Goal: Task Accomplishment & Management: Complete application form

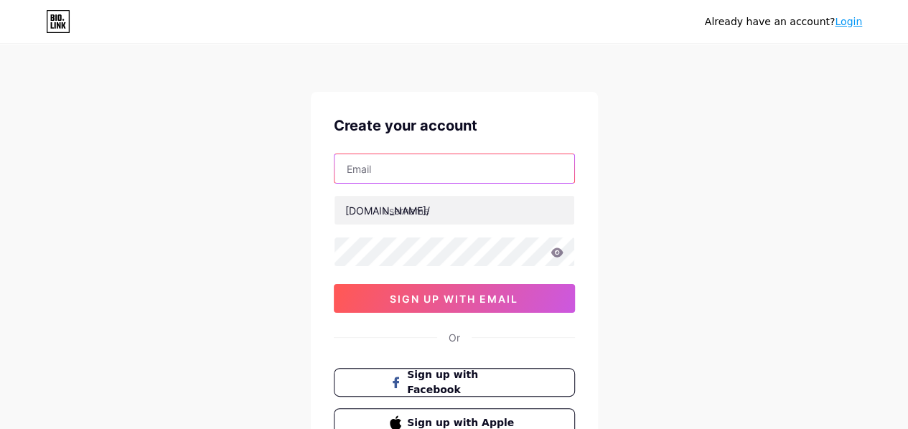
click at [364, 166] on input "text" at bounding box center [454, 168] width 240 height 29
type input "[EMAIL_ADDRESS][DOMAIN_NAME]"
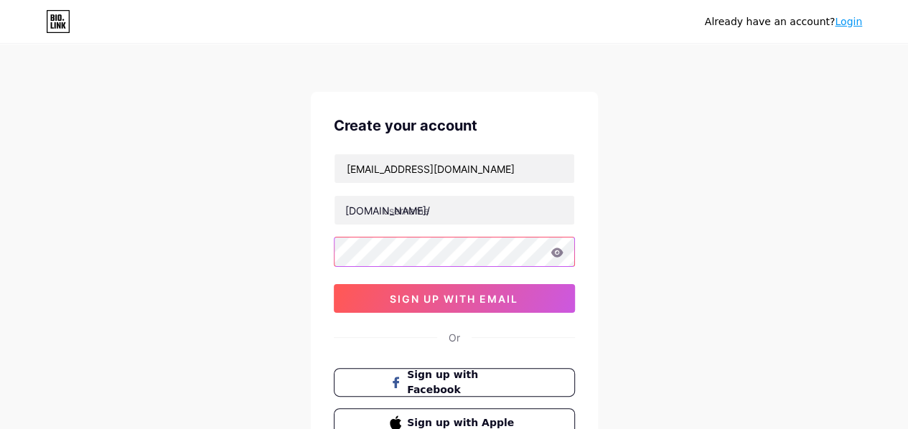
click at [578, 377] on div "Create your account aurumbylakshmi@gmail.com bio.link/ 0cAFcWeA5J6D76mJg00F7CzF…" at bounding box center [454, 276] width 287 height 368
click at [555, 248] on icon at bounding box center [556, 253] width 13 height 10
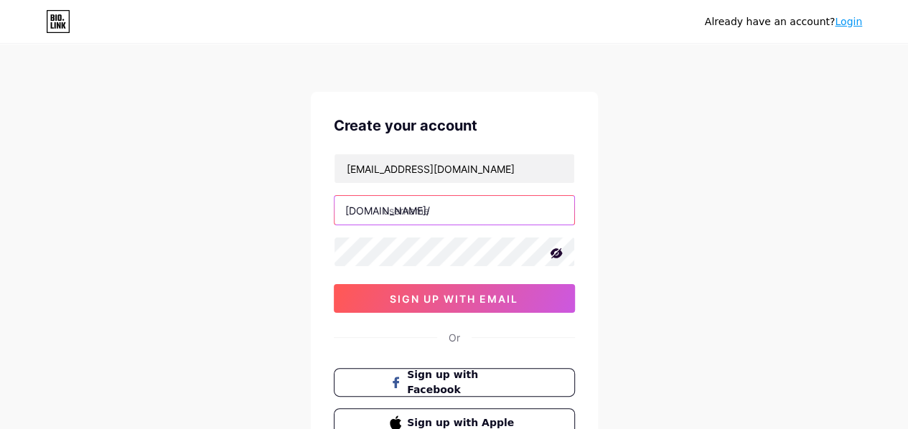
click at [372, 218] on input "text" at bounding box center [454, 210] width 240 height 29
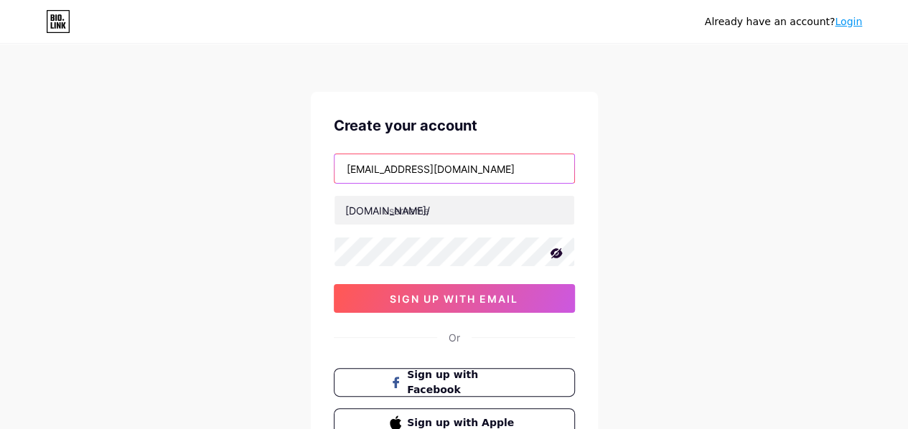
drag, startPoint x: 420, startPoint y: 168, endPoint x: 405, endPoint y: 170, distance: 15.2
click at [405, 170] on input "[EMAIL_ADDRESS][DOMAIN_NAME]" at bounding box center [454, 168] width 240 height 29
drag, startPoint x: 423, startPoint y: 169, endPoint x: 344, endPoint y: 166, distance: 78.3
click at [344, 166] on input "[EMAIL_ADDRESS][DOMAIN_NAME]" at bounding box center [454, 168] width 240 height 29
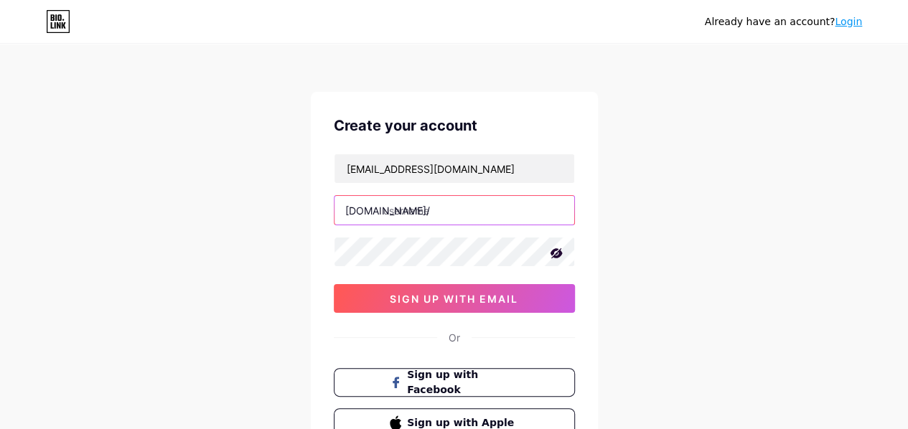
click at [390, 212] on input "text" at bounding box center [454, 210] width 240 height 29
paste input "aurumbylakshmi"
type input "aurumbylakshmi"
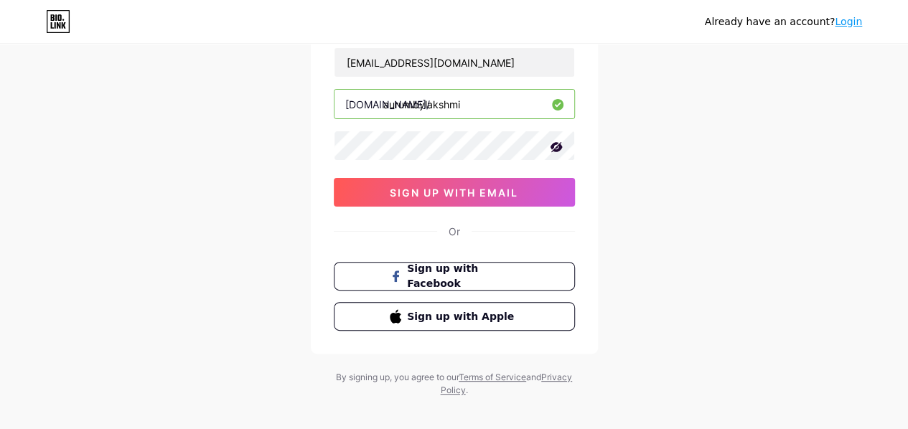
scroll to position [63, 0]
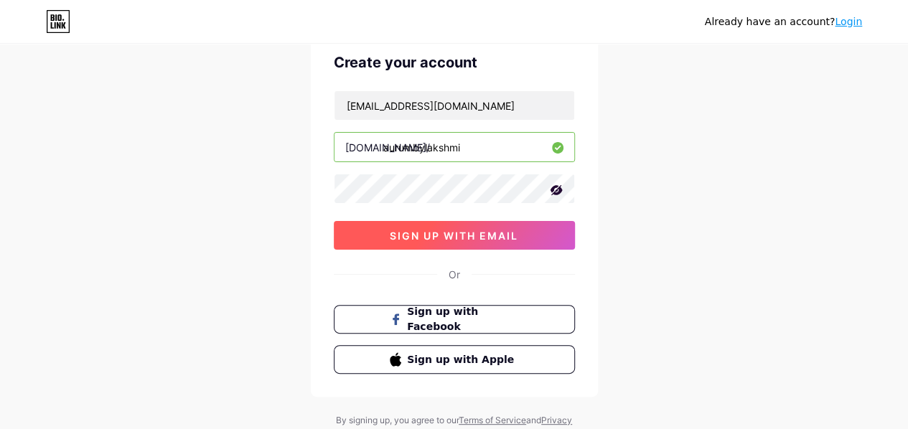
click at [484, 235] on span "sign up with email" at bounding box center [454, 236] width 128 height 12
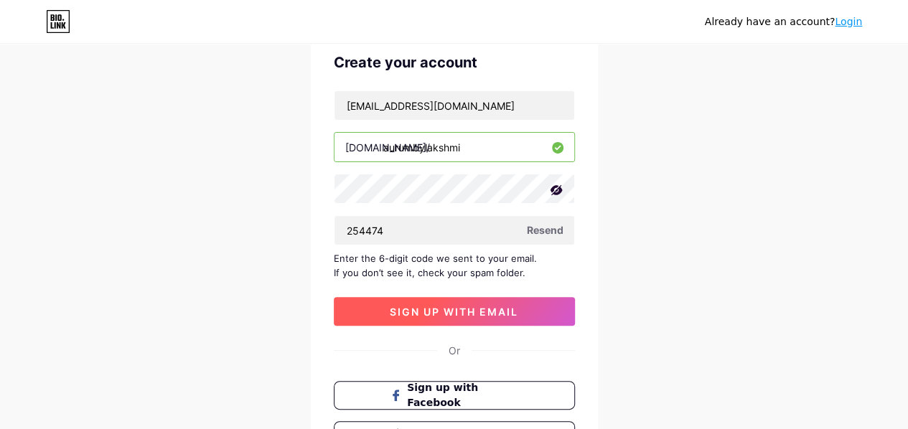
type input "254474"
click at [475, 318] on button "sign up with email" at bounding box center [454, 311] width 241 height 29
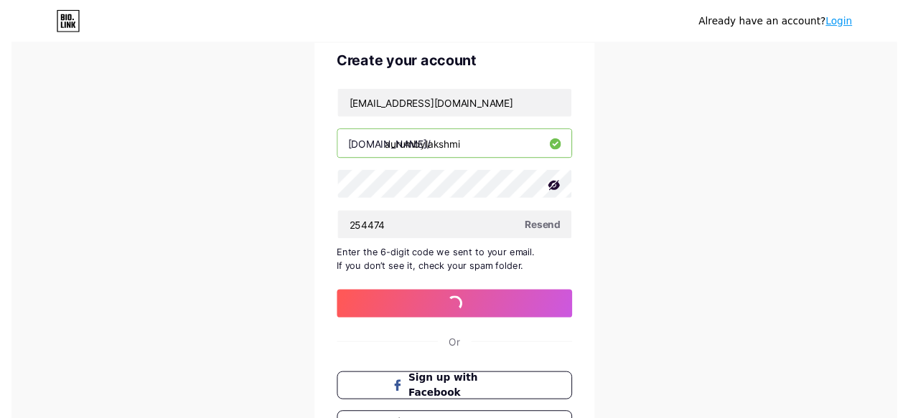
scroll to position [0, 0]
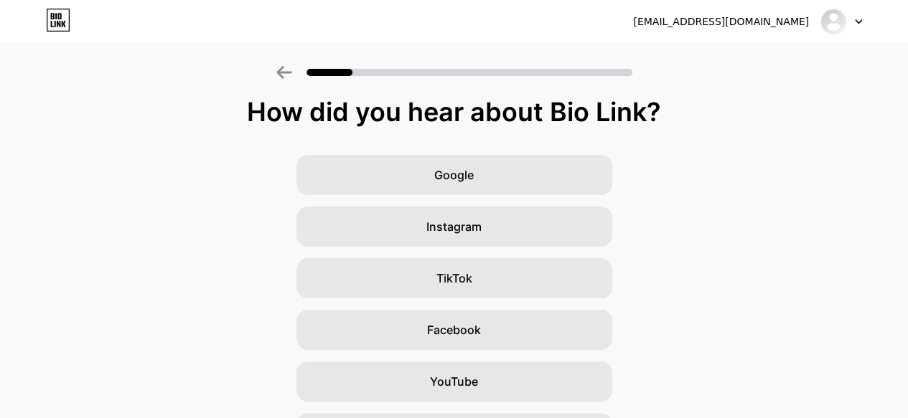
scroll to position [4, 0]
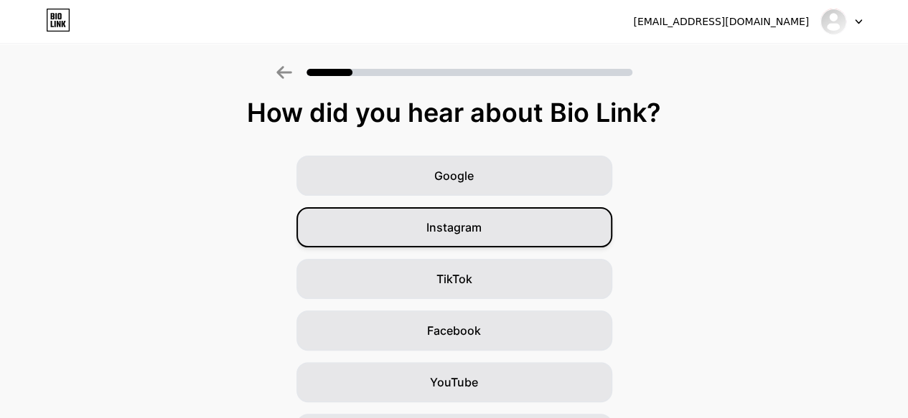
click at [495, 212] on div "Instagram" at bounding box center [454, 227] width 316 height 40
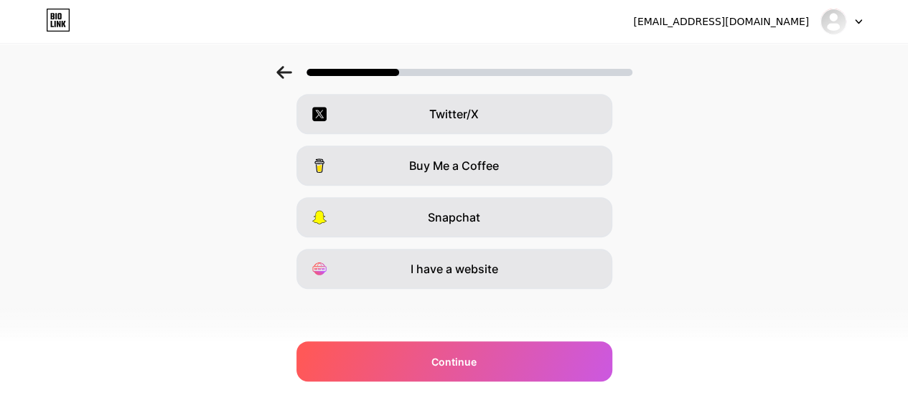
scroll to position [0, 0]
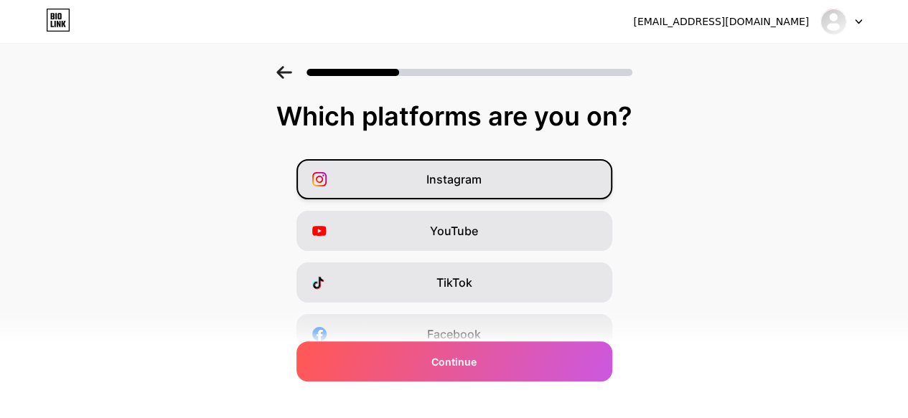
click at [379, 185] on div "Instagram" at bounding box center [454, 179] width 316 height 40
click at [292, 64] on div at bounding box center [454, 68] width 908 height 50
click at [290, 77] on icon at bounding box center [284, 72] width 16 height 13
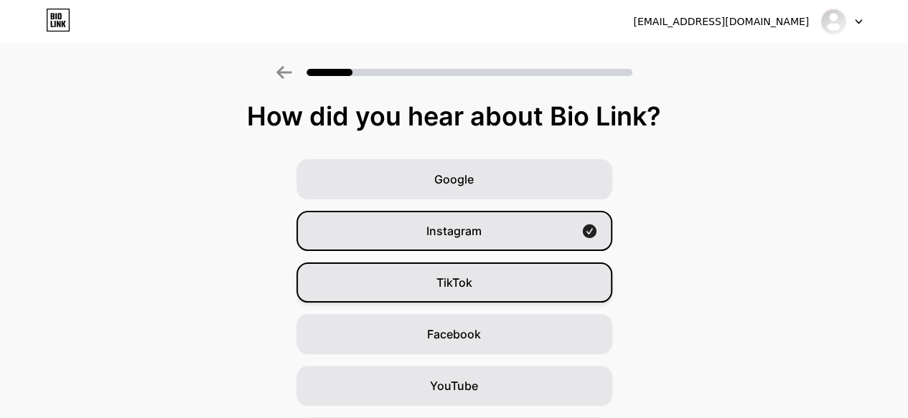
scroll to position [200, 0]
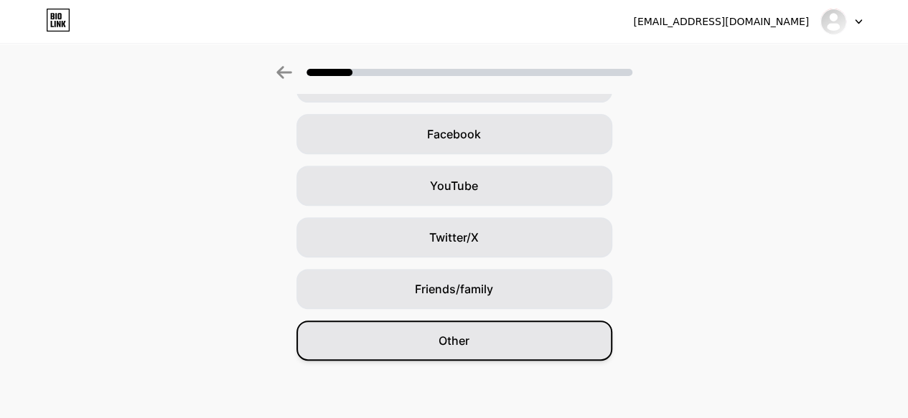
click at [501, 334] on div "Other" at bounding box center [454, 341] width 316 height 40
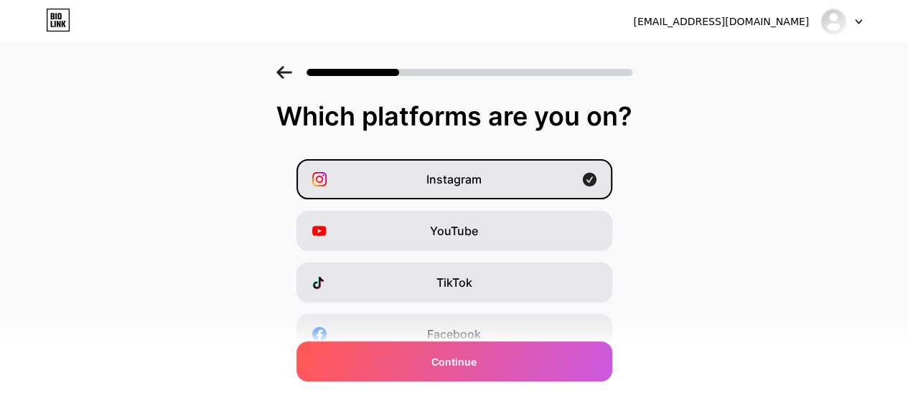
click at [286, 75] on icon at bounding box center [283, 72] width 15 height 13
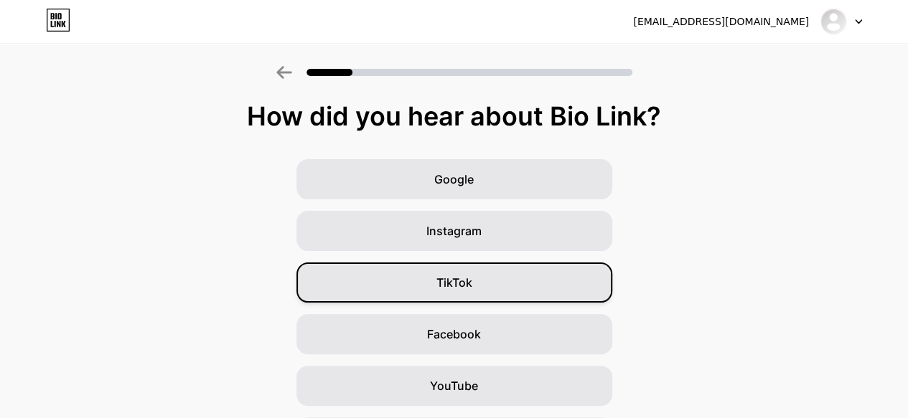
scroll to position [200, 0]
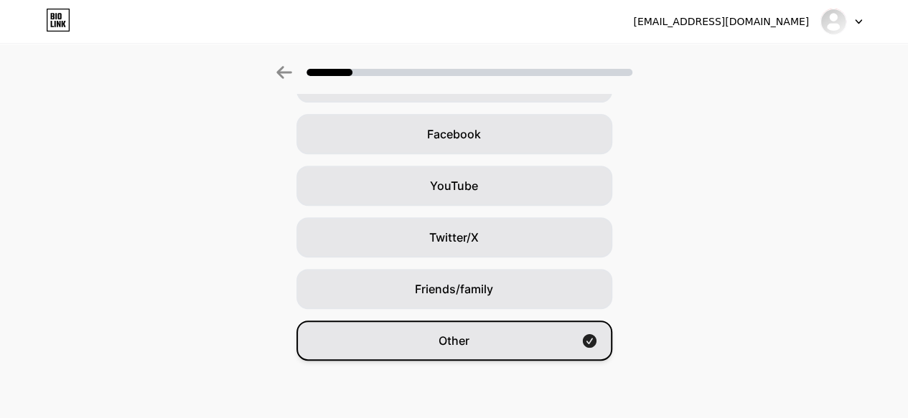
click at [457, 339] on span "Other" at bounding box center [453, 340] width 31 height 17
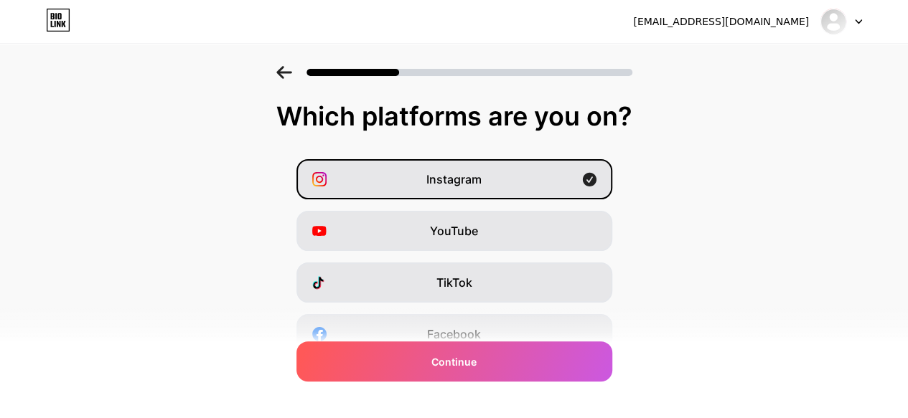
click at [457, 339] on span "Facebook" at bounding box center [454, 334] width 54 height 17
click at [489, 200] on div "Instagram YouTube TikTok Facebook Twitter/X Buy Me a Coffee Snapchat I have a w…" at bounding box center [453, 360] width 893 height 402
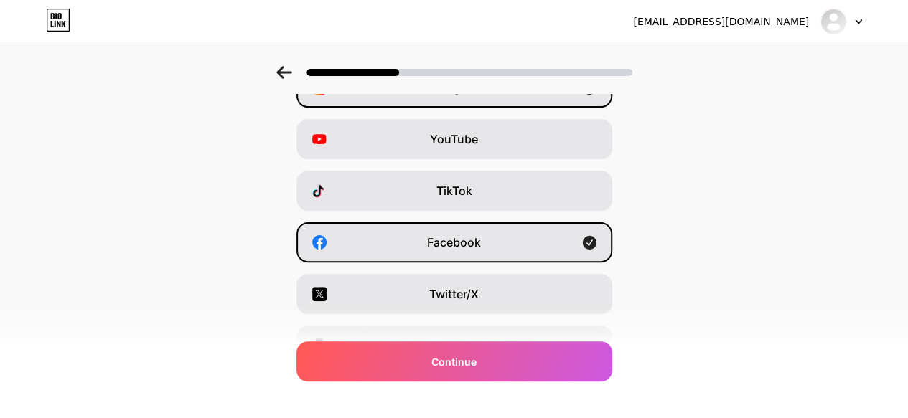
scroll to position [93, 0]
click at [485, 227] on div "Facebook" at bounding box center [454, 242] width 316 height 40
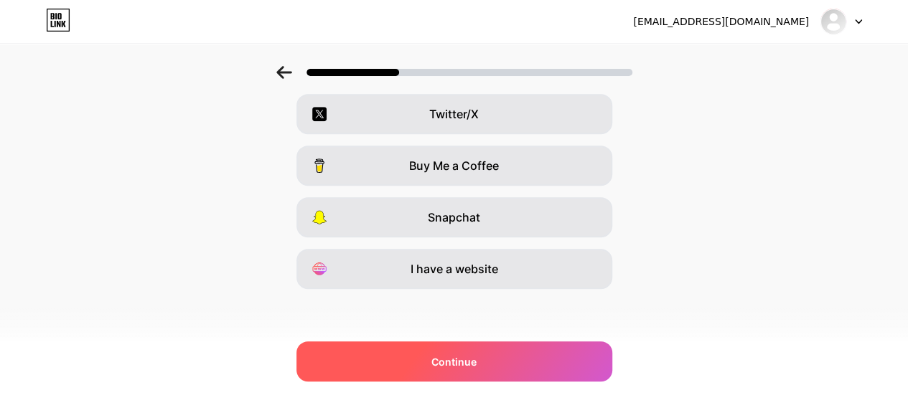
click at [456, 361] on span "Continue" at bounding box center [453, 361] width 45 height 15
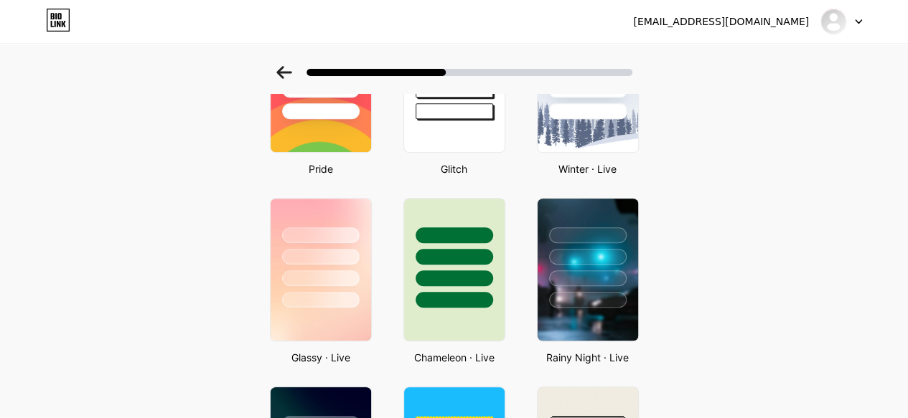
scroll to position [321, 11]
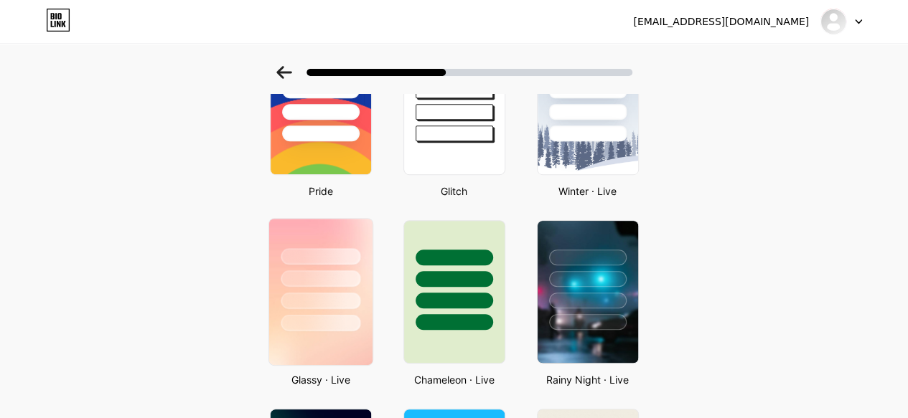
click at [312, 308] on div at bounding box center [321, 301] width 80 height 17
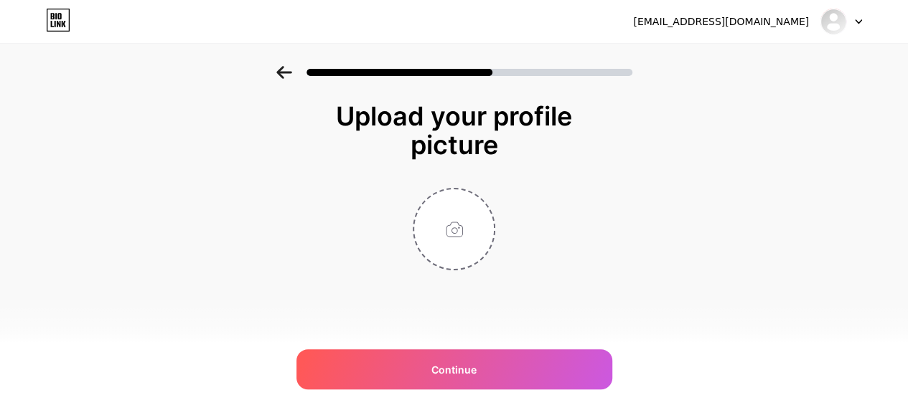
scroll to position [0, 0]
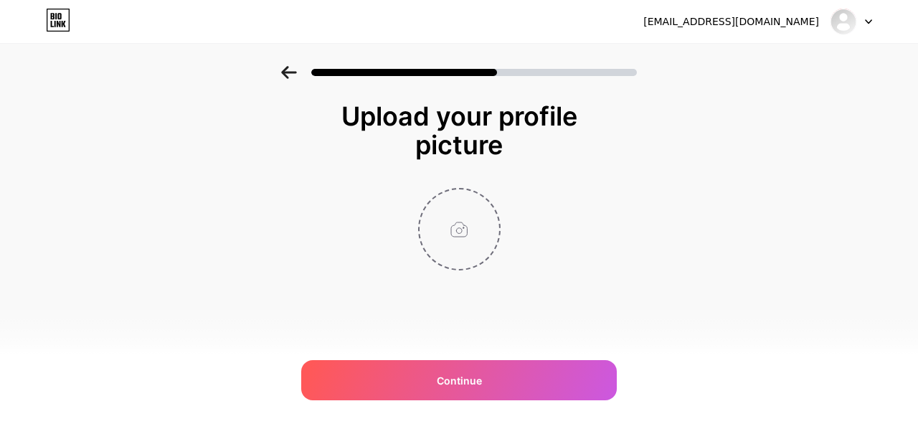
click at [476, 245] on input "file" at bounding box center [460, 229] width 80 height 80
type input "C:\fakepath\Screenshot 2025-09-09 190203.png"
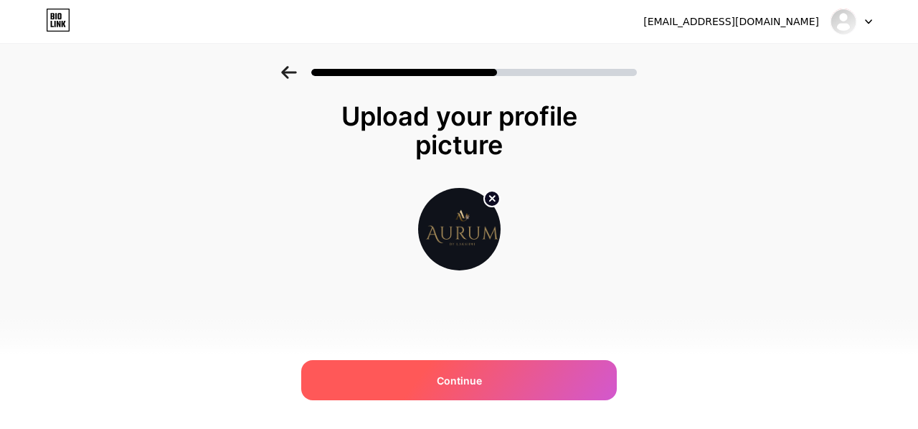
click at [486, 398] on div "Continue" at bounding box center [459, 380] width 316 height 40
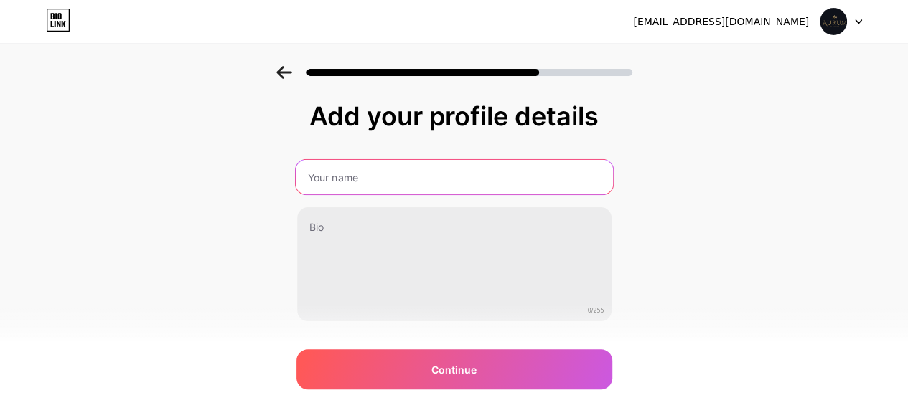
click at [398, 187] on input "text" at bounding box center [453, 177] width 317 height 34
type input "Aurum_bylakshmi"
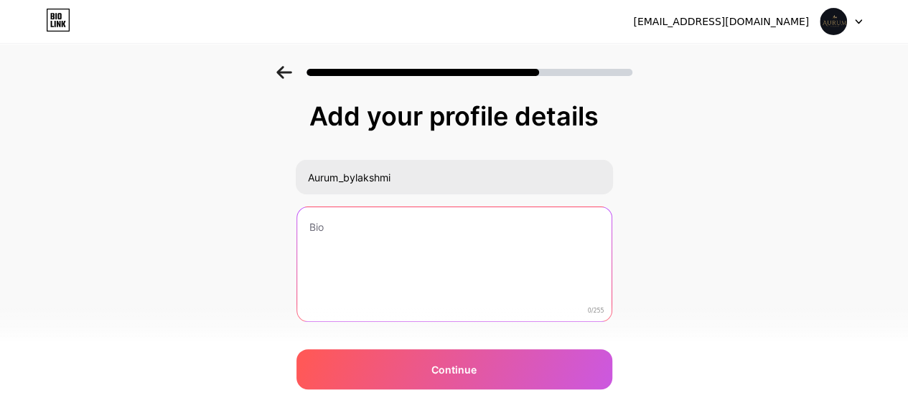
click at [387, 212] on textarea at bounding box center [454, 265] width 314 height 116
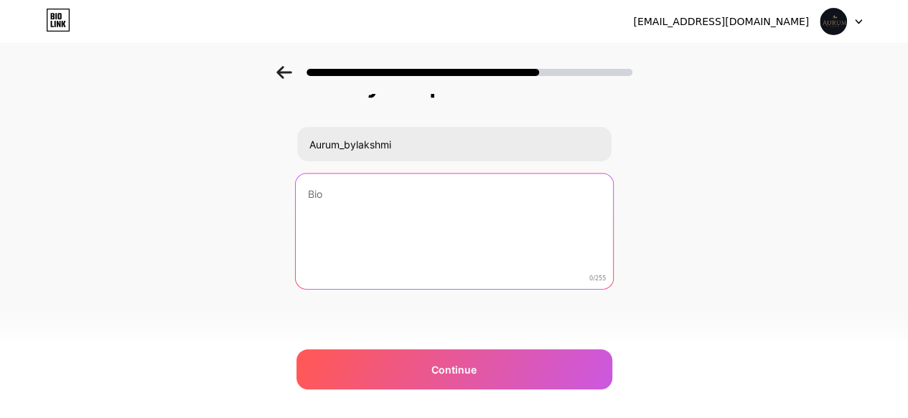
click at [425, 225] on textarea at bounding box center [453, 232] width 317 height 117
click at [432, 225] on textarea at bounding box center [453, 232] width 317 height 117
type textarea "v"
paste textarea "Gold & Diamond Fine Jewellery + Online | Exhibitions | Customisable Banjara Hil…"
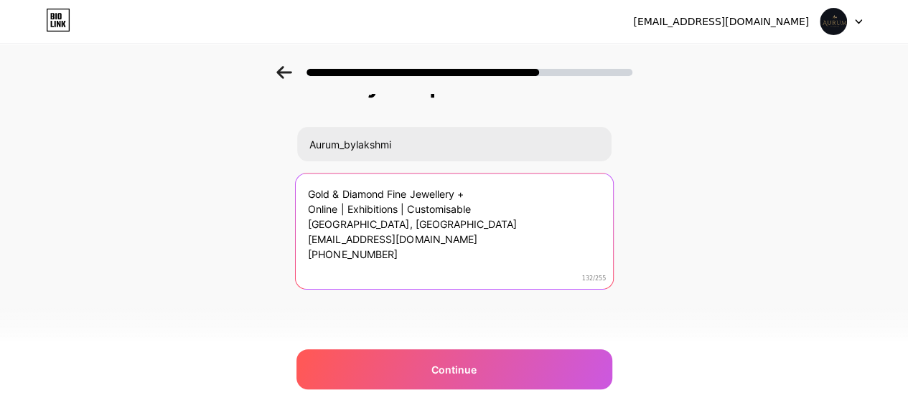
scroll to position [0, 0]
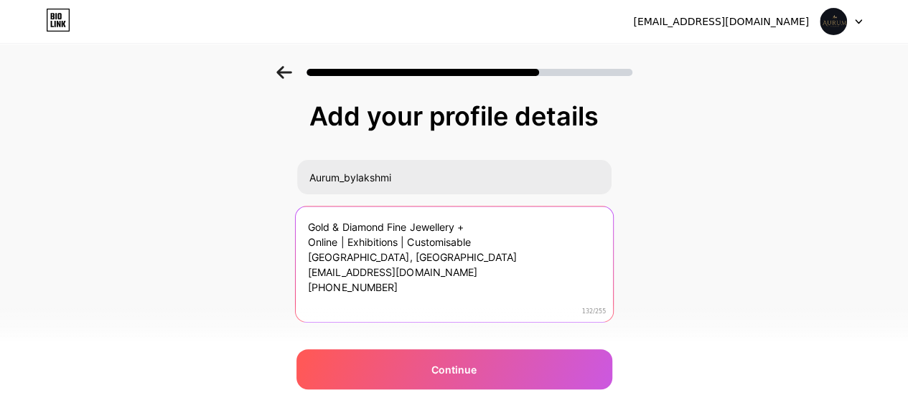
click at [469, 225] on textarea "Gold & Diamond Fine Jewellery + Online | Exhibitions | Customisable Banjara Hil…" at bounding box center [453, 265] width 317 height 117
click at [491, 224] on textarea "Gold & Diamond Fine Jewellery Online | Exhibitions | Customisable Banjara Hills…" at bounding box center [453, 265] width 317 height 117
click at [319, 217] on textarea "Gold & Diamond Fine Jewellery Online | Exhibitions | Customisable Banjara Hills…" at bounding box center [453, 265] width 317 height 117
click at [311, 217] on textarea "Gold & Diamond Fine Jewellery Online | Exhibitions | Customisable Banjara Hills…" at bounding box center [453, 265] width 317 height 117
paste textarea "Eternal • Elegant • Exquisite"
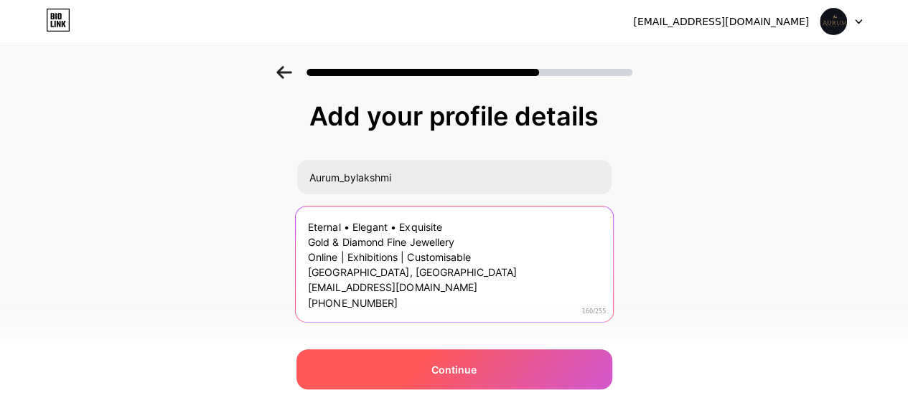
type textarea "Eternal • Elegant • Exquisite Gold & Diamond Fine Jewellery Online | Exhibition…"
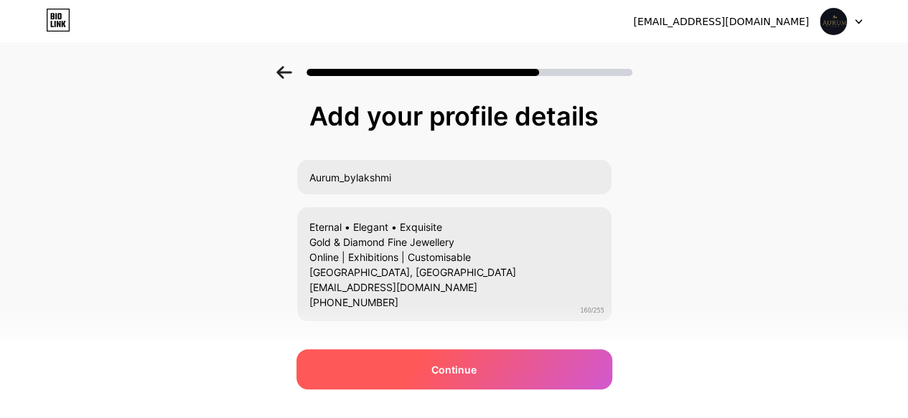
click at [470, 360] on div "Continue" at bounding box center [454, 369] width 316 height 40
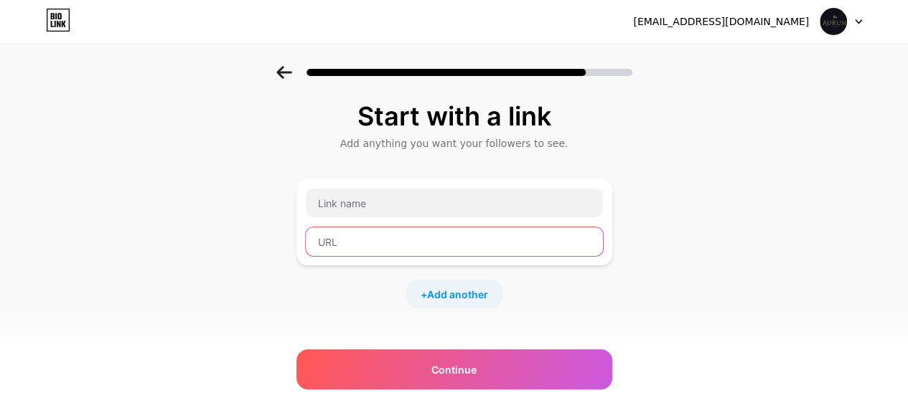
click at [392, 227] on input "text" at bounding box center [454, 241] width 297 height 29
paste input "https://www.instagram.com/aurum_bylakshmi?igsh=MWJ2eDEybHp0NHprMQ=="
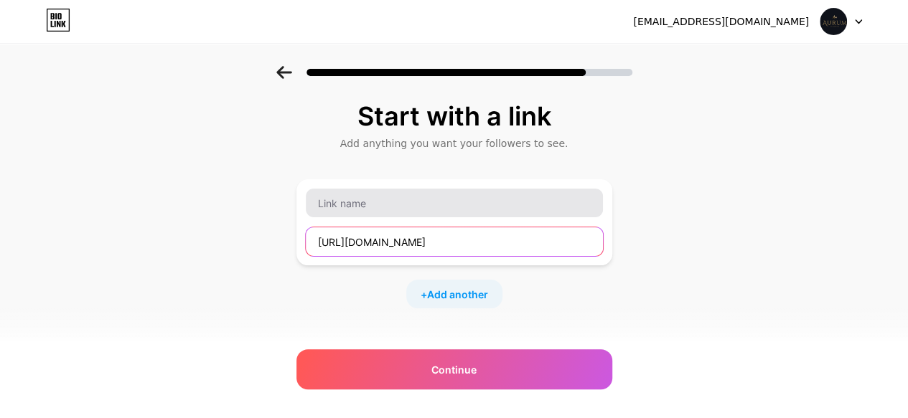
type input "https://www.instagram.com/aurum_bylakshmi?igsh=MWJ2eDEybHp0NHprMQ=="
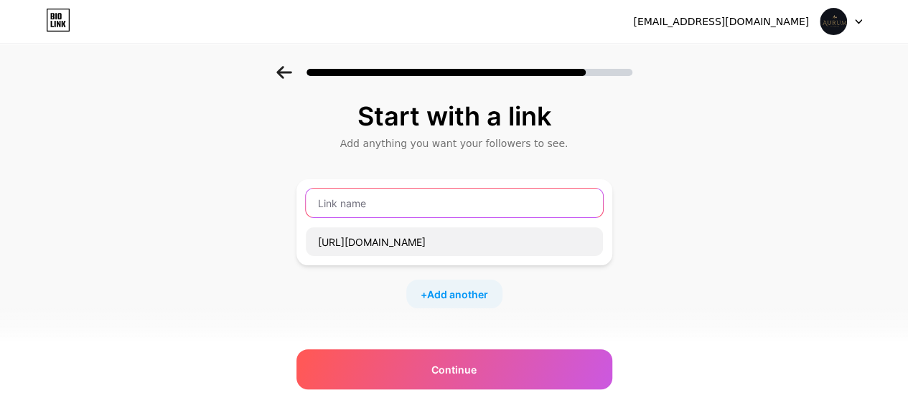
scroll to position [0, 0]
click at [353, 197] on input "text" at bounding box center [454, 203] width 297 height 29
click at [368, 209] on input "Aurumbylakshmi" at bounding box center [454, 203] width 297 height 29
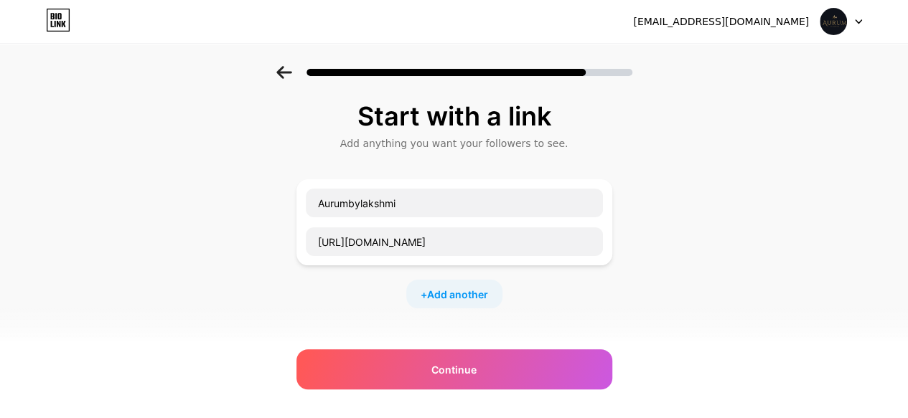
click at [472, 301] on div "+ Add another" at bounding box center [454, 294] width 96 height 29
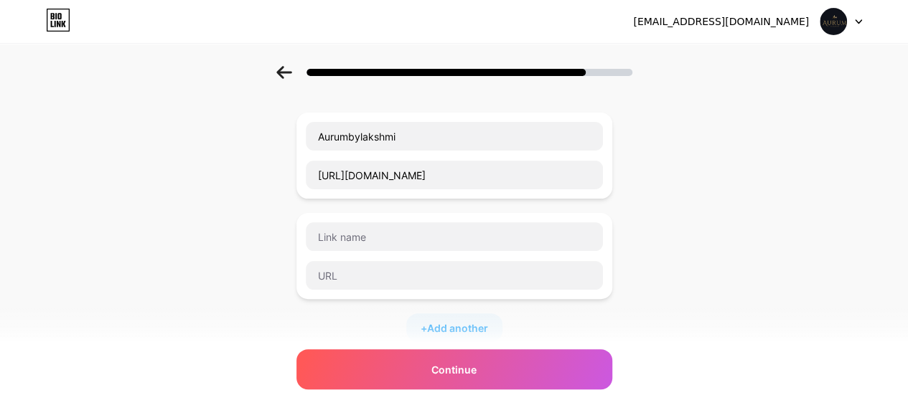
scroll to position [67, 0]
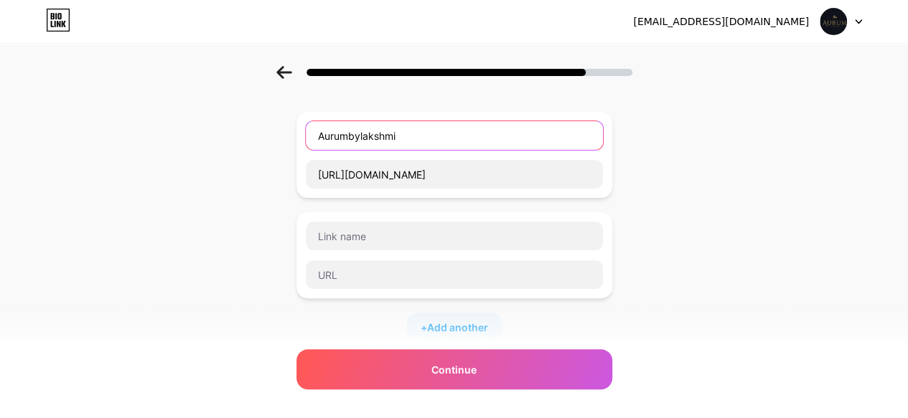
click at [416, 144] on input "Aurumbylakshmi" at bounding box center [454, 135] width 297 height 29
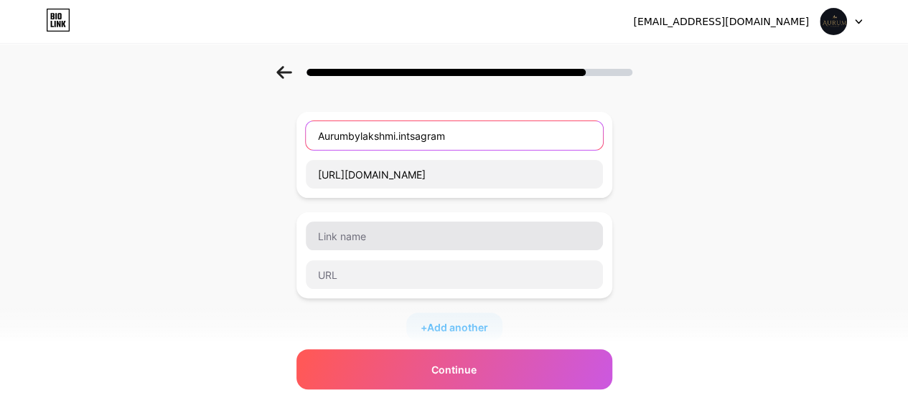
type input "Aurumbylakshmi.intsagram"
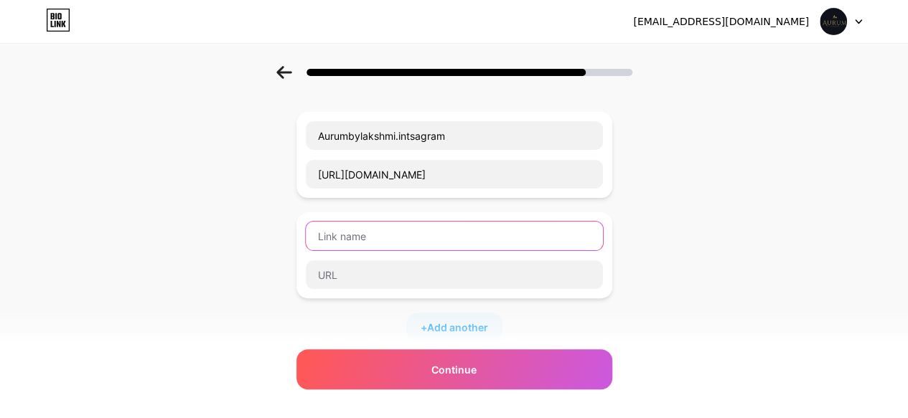
click at [392, 226] on input "text" at bounding box center [454, 236] width 297 height 29
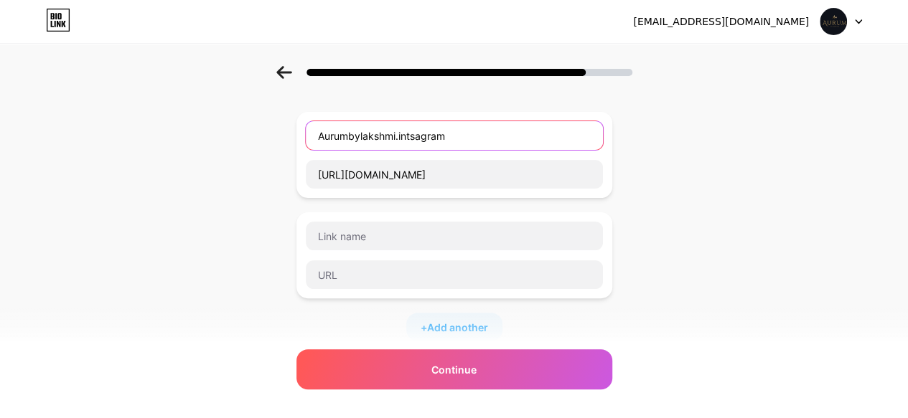
drag, startPoint x: 456, startPoint y: 135, endPoint x: 316, endPoint y: 129, distance: 140.0
click at [316, 129] on input "Aurumbylakshmi.intsagram" at bounding box center [454, 135] width 297 height 29
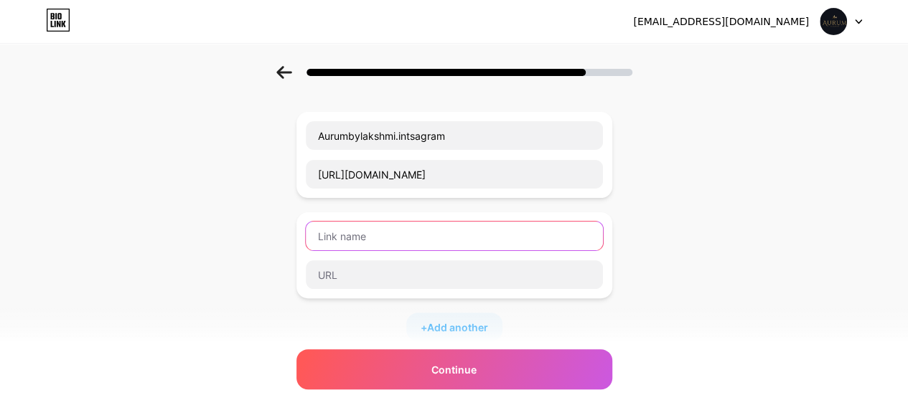
click at [386, 237] on input "text" at bounding box center [454, 236] width 297 height 29
paste input "Aurumbylakshmi.intsagram"
drag, startPoint x: 464, startPoint y: 232, endPoint x: 403, endPoint y: 232, distance: 60.3
click at [403, 232] on input "Aurumbylakshmi.intsagram" at bounding box center [454, 236] width 297 height 29
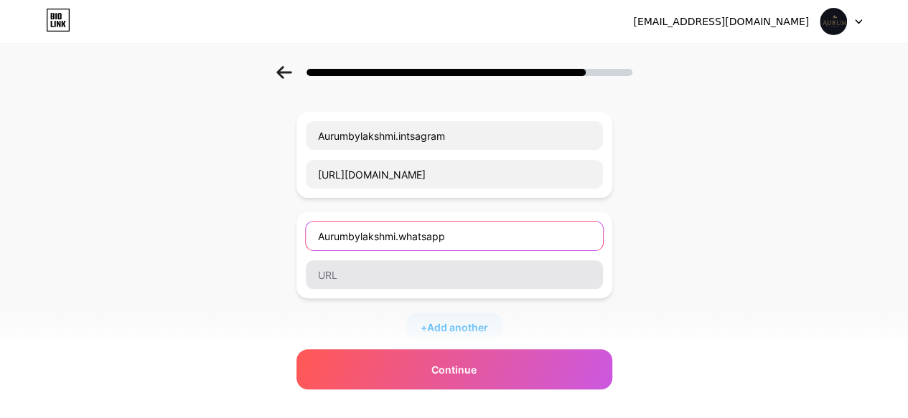
type input "Aurumbylakshmi.whatsapp"
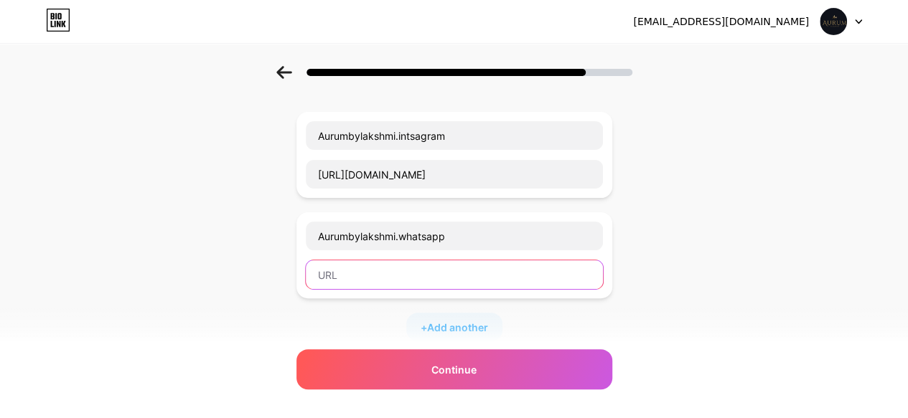
click at [382, 266] on input "text" at bounding box center [454, 274] width 297 height 29
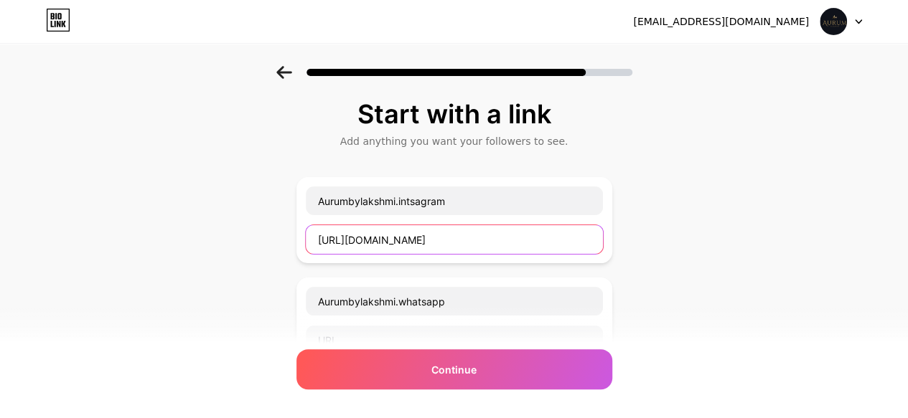
scroll to position [0, 109]
drag, startPoint x: 321, startPoint y: 243, endPoint x: 619, endPoint y: 235, distance: 297.8
click at [619, 235] on div "Start with a link Add anything you want your followers to see. Aurumbylakshmi.i…" at bounding box center [454, 366] width 908 height 605
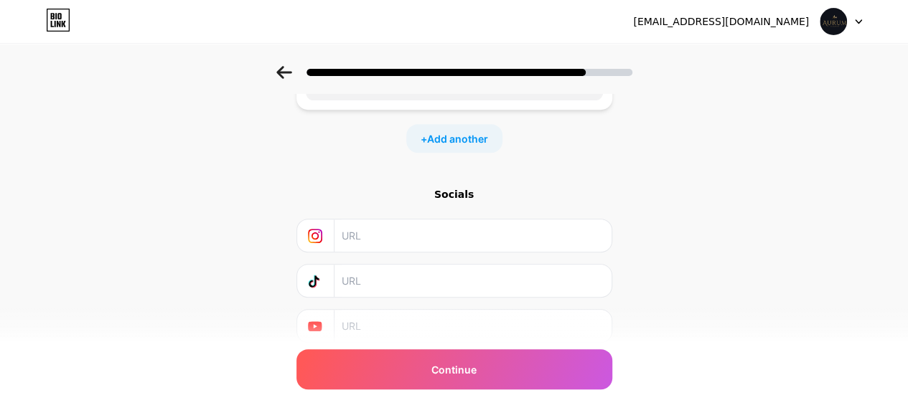
scroll to position [0, 0]
click at [466, 237] on input "text" at bounding box center [472, 236] width 260 height 32
paste input "https://www.instagram.com/aurum_bylakshmi?igsh=MWJ2eDEybHp0NHprMQ=="
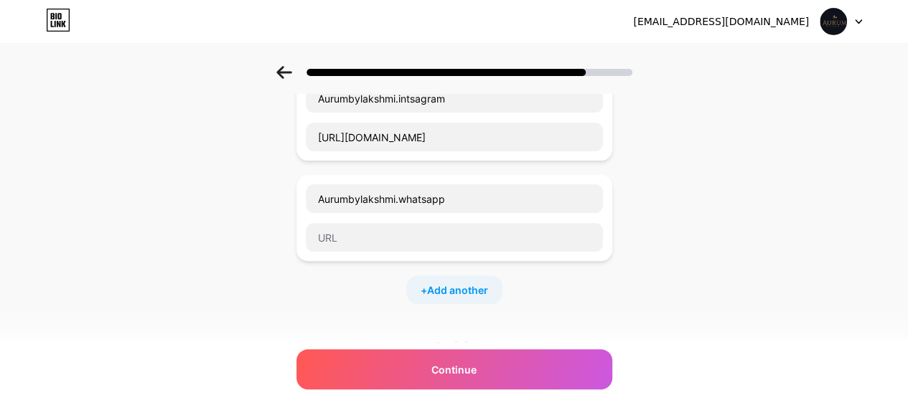
scroll to position [44, 0]
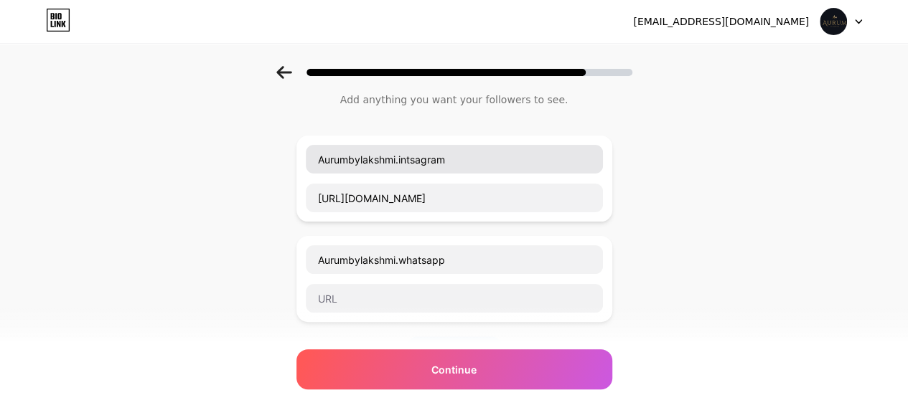
type input "https://www.instagram.com/aurum_bylakshmi?igsh=MWJ2eDEybHp0NHprMQ=="
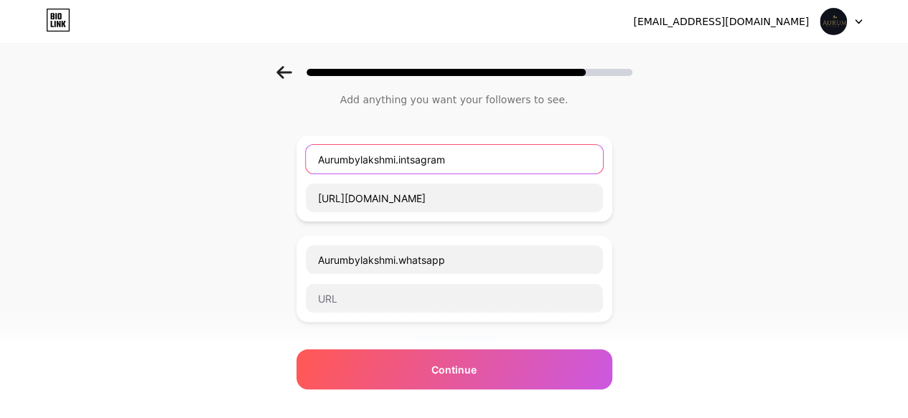
scroll to position [0, 0]
drag, startPoint x: 459, startPoint y: 159, endPoint x: 405, endPoint y: 157, distance: 54.6
click at [405, 157] on input "Aurumbylakshmi.intsagram" at bounding box center [454, 159] width 297 height 29
type input "Aurumbylakshmi.whatsapp"
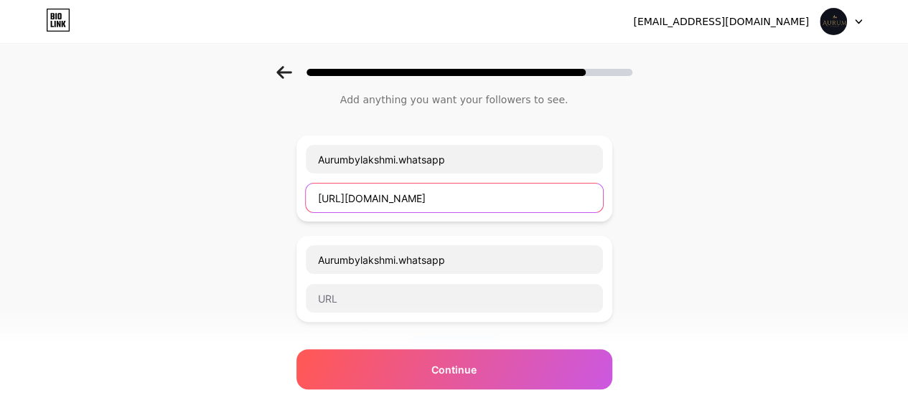
drag, startPoint x: 598, startPoint y: 193, endPoint x: 243, endPoint y: 174, distance: 355.7
click at [243, 174] on div "Start with a link Add anything you want your followers to see. Aurumbylakshmi.w…" at bounding box center [454, 324] width 908 height 605
type input "eDEybHp0NHprMQ=="
drag, startPoint x: 434, startPoint y: 193, endPoint x: 281, endPoint y: 193, distance: 152.8
click at [281, 193] on div "Start with a link Add anything you want your followers to see. Aurumbylakshmi.w…" at bounding box center [454, 324] width 908 height 605
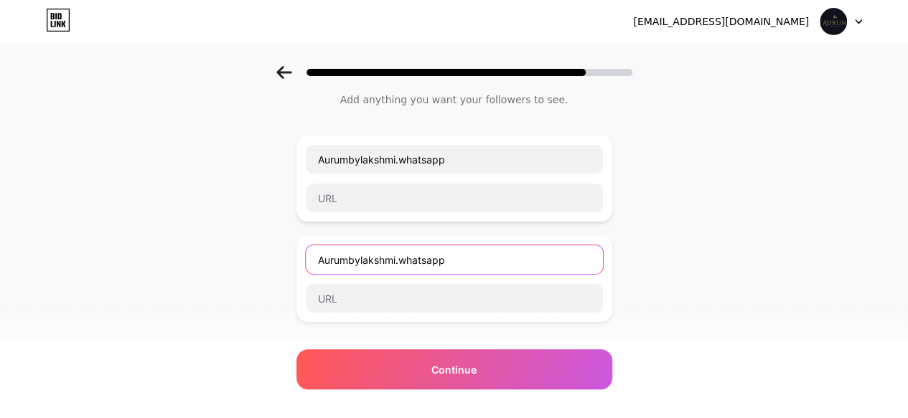
drag, startPoint x: 471, startPoint y: 259, endPoint x: 268, endPoint y: 237, distance: 203.5
click at [268, 237] on div "Start with a link Add anything you want your followers to see. Aurumbylakshmi.w…" at bounding box center [454, 324] width 908 height 605
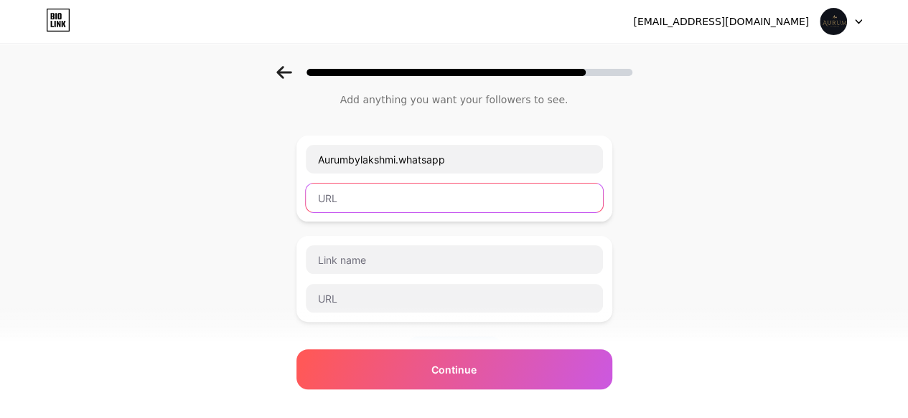
click at [326, 208] on input "text" at bounding box center [454, 198] width 297 height 29
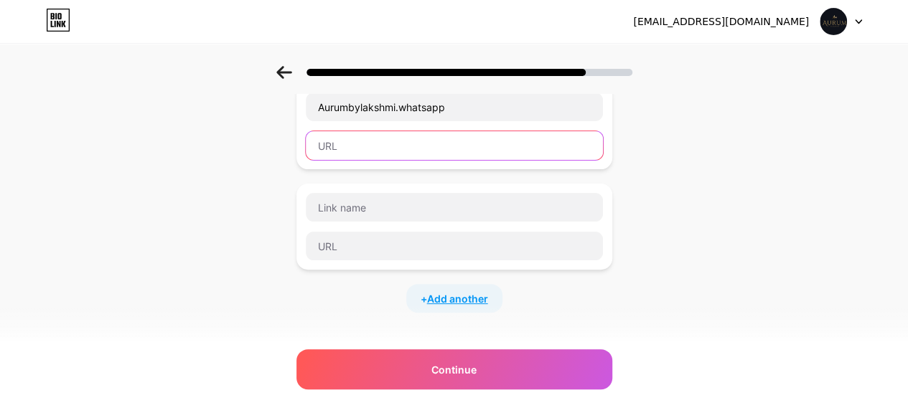
scroll to position [71, 0]
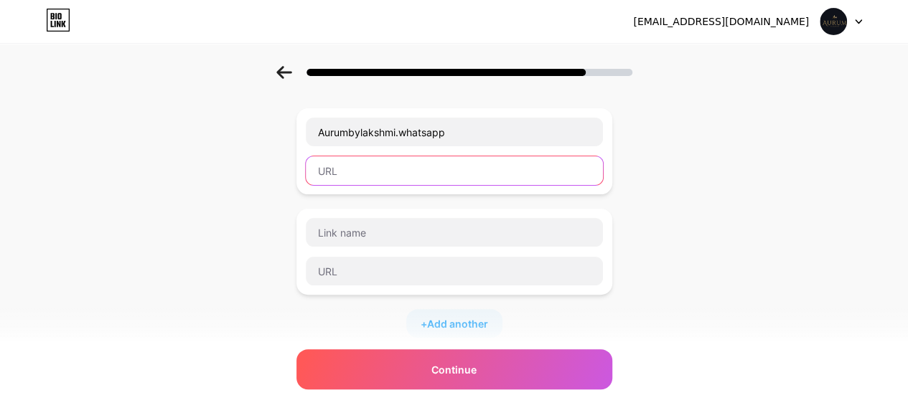
click at [370, 171] on input "text" at bounding box center [454, 170] width 297 height 29
click at [407, 169] on input "text" at bounding box center [454, 170] width 297 height 29
paste input "https://wa.me/919849160192"
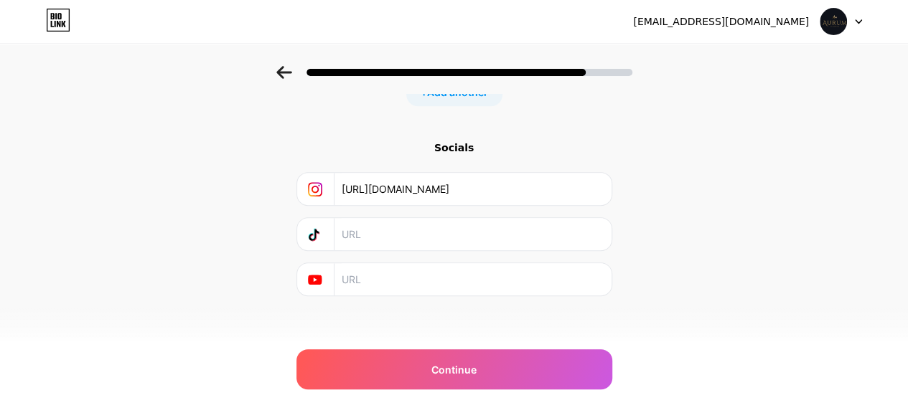
scroll to position [307, 0]
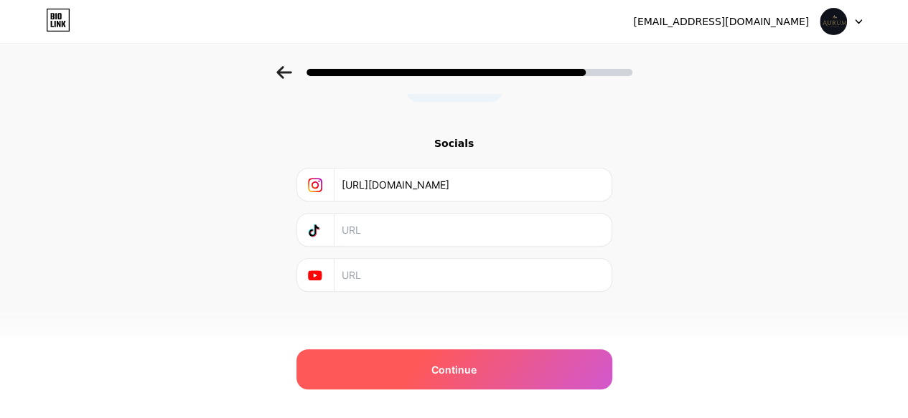
type input "https://wa.me/919849160192"
click at [448, 364] on span "Continue" at bounding box center [453, 369] width 45 height 15
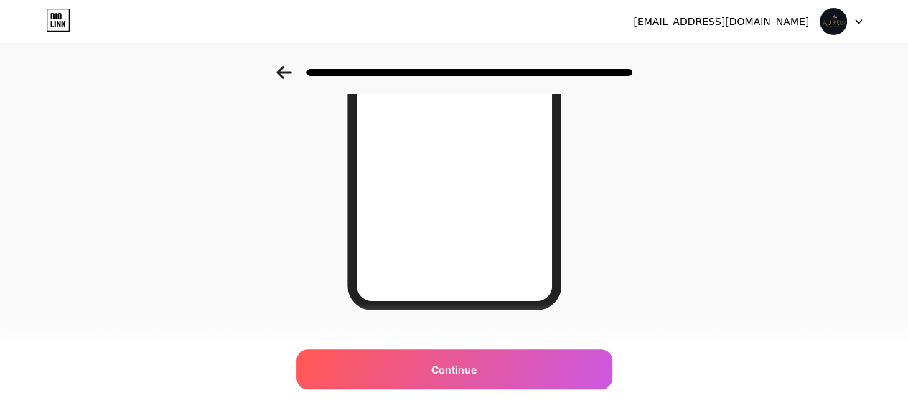
scroll to position [303, 0]
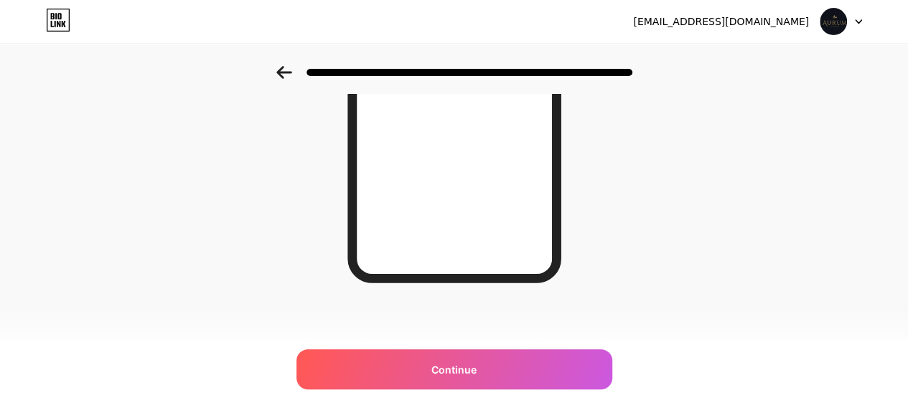
click at [286, 77] on icon at bounding box center [283, 72] width 15 height 13
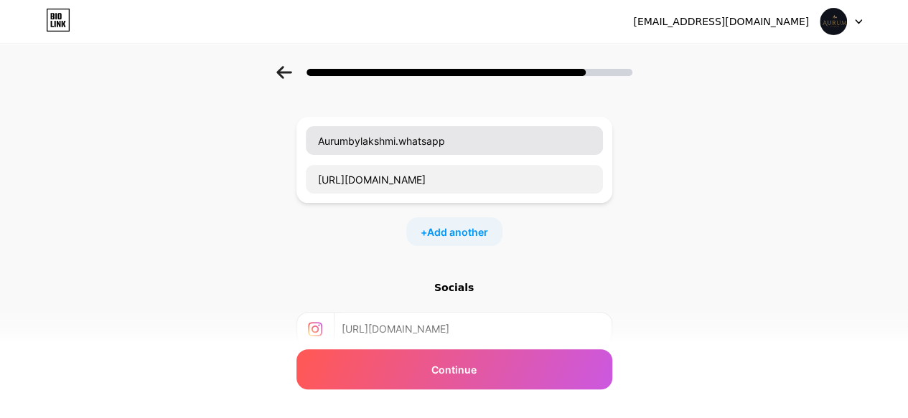
scroll to position [207, 0]
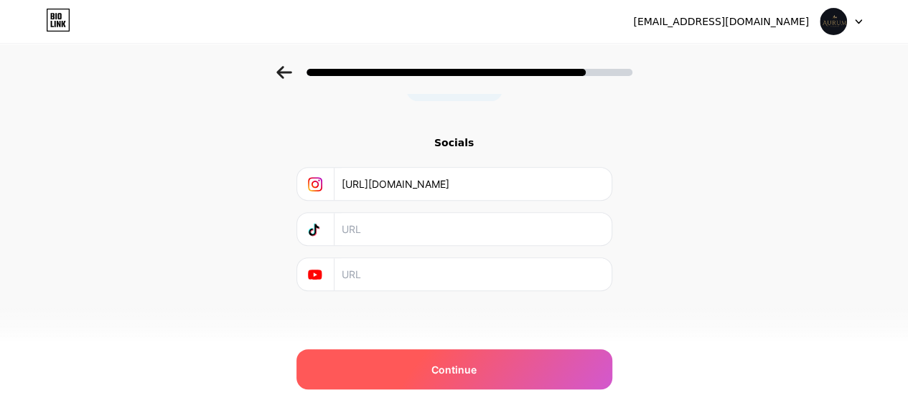
click at [459, 383] on div "Continue" at bounding box center [454, 369] width 316 height 40
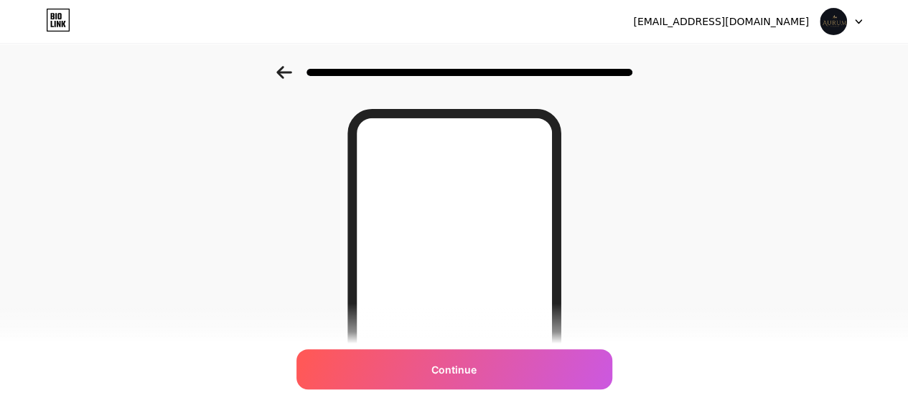
scroll to position [9, 0]
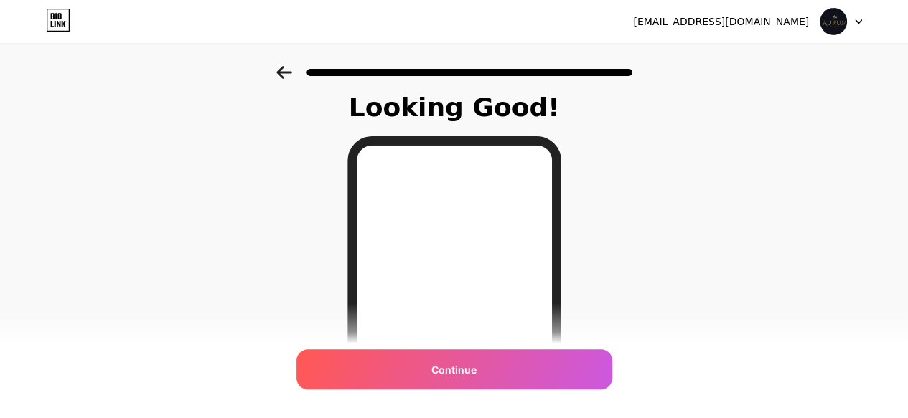
click at [287, 67] on icon at bounding box center [283, 72] width 15 height 13
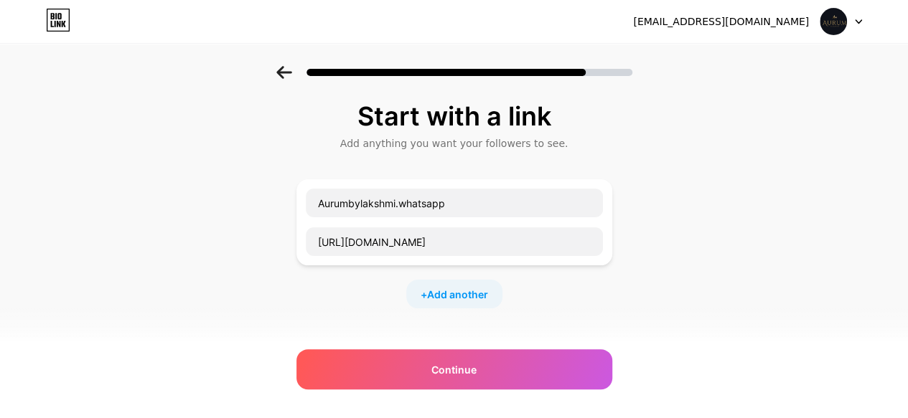
click at [281, 68] on div at bounding box center [454, 68] width 908 height 50
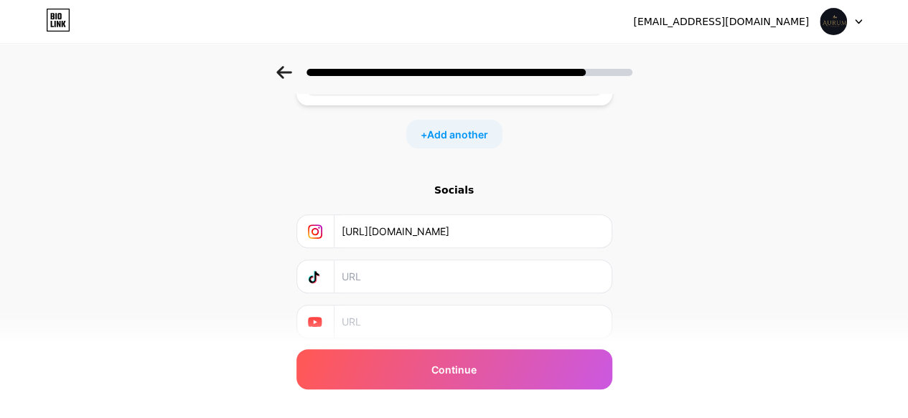
scroll to position [207, 0]
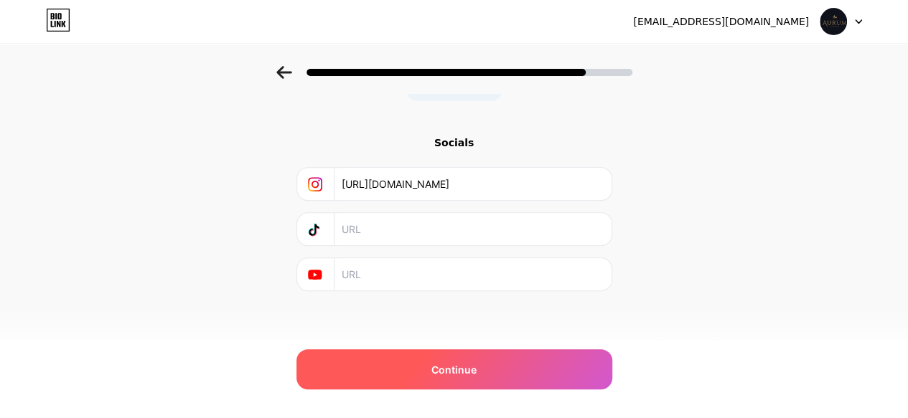
click at [395, 374] on div "Continue" at bounding box center [454, 369] width 316 height 40
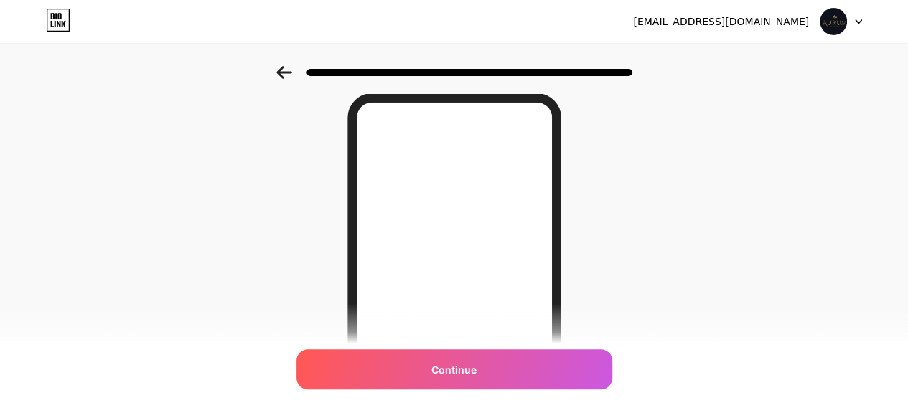
scroll to position [0, 0]
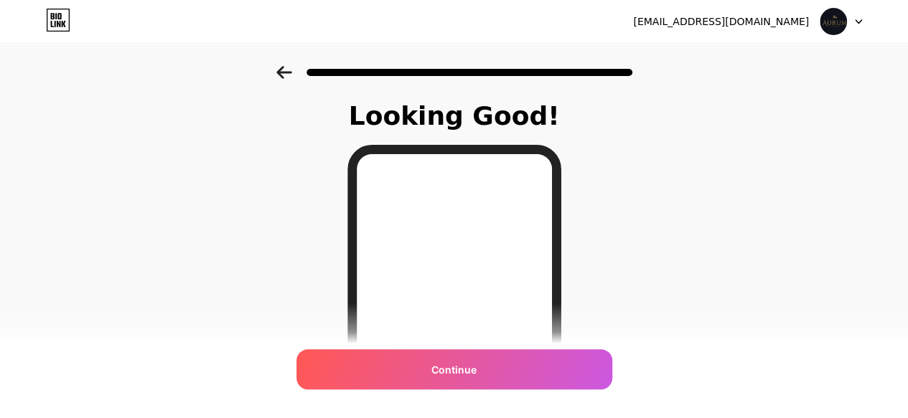
click at [281, 68] on icon at bounding box center [284, 72] width 16 height 13
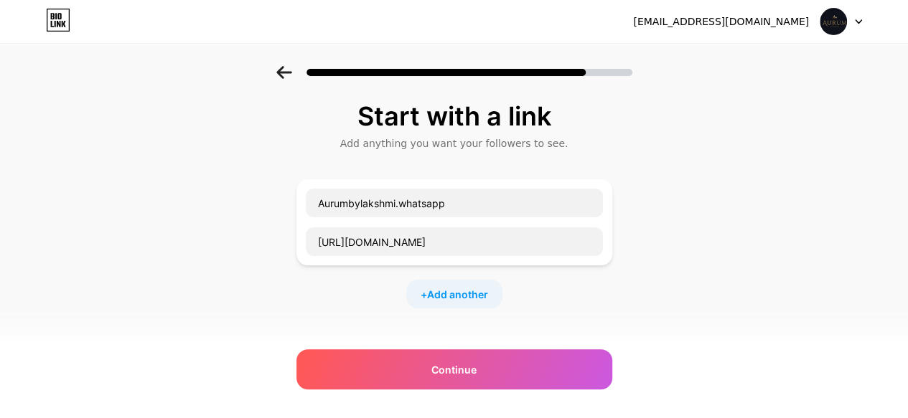
click at [281, 68] on icon at bounding box center [284, 72] width 16 height 13
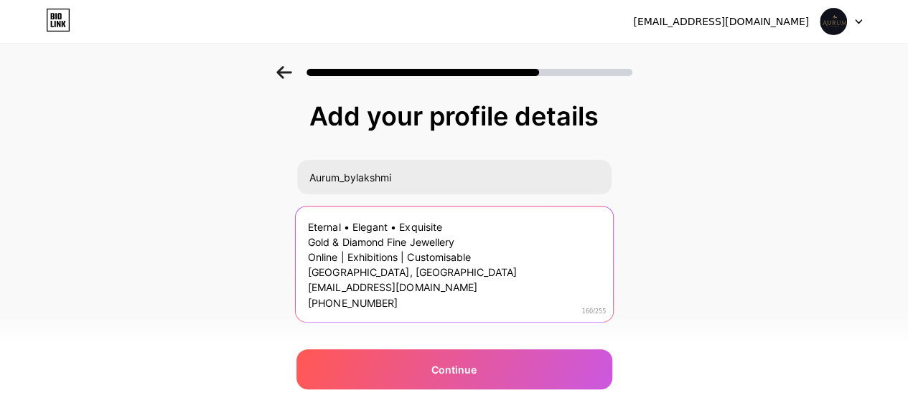
drag, startPoint x: 399, startPoint y: 292, endPoint x: 433, endPoint y: 289, distance: 34.6
click at [433, 289] on textarea "Eternal • Elegant • Exquisite Gold & Diamond Fine Jewellery Online | Exhibition…" at bounding box center [453, 265] width 317 height 117
click at [430, 275] on textarea "Eternal • Elegant • Exquisite Gold & Diamond Fine Jewellery Online | Exhibition…" at bounding box center [453, 265] width 317 height 117
click at [310, 271] on textarea "Eternal • Elegant • Exquisite Gold & Diamond Fine Jewellery Online | Exhibition…" at bounding box center [453, 265] width 317 height 117
click at [326, 271] on textarea "Eternal • Elegant • Exquisite Gold & Diamond Fine Jewellery Online | Exhibition…" at bounding box center [453, 265] width 317 height 117
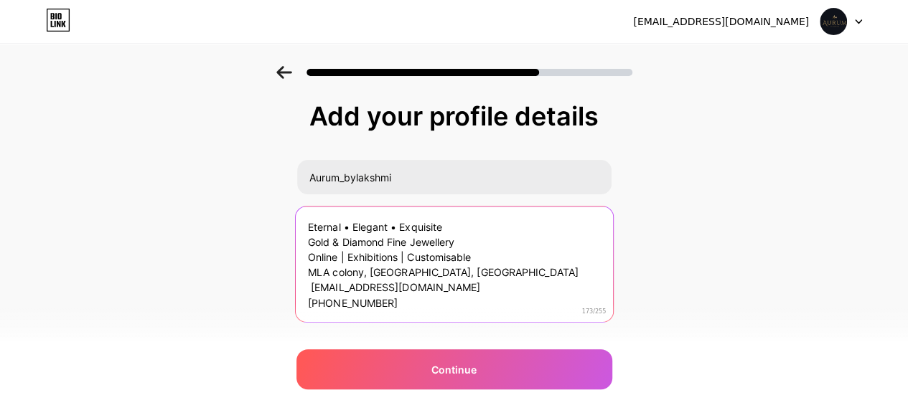
type textarea "Eternal • Elegant • Exquisite Gold & Diamond Fine Jewellery Online | Exhibition…"
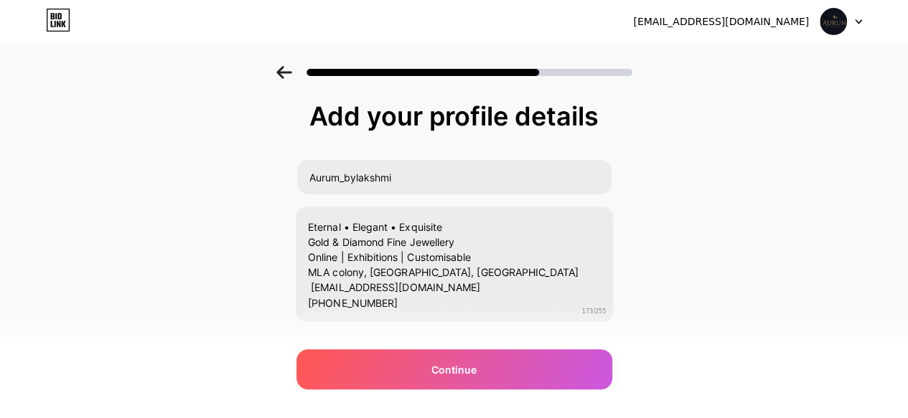
click at [294, 80] on div at bounding box center [454, 68] width 908 height 50
click at [286, 67] on icon at bounding box center [283, 72] width 15 height 13
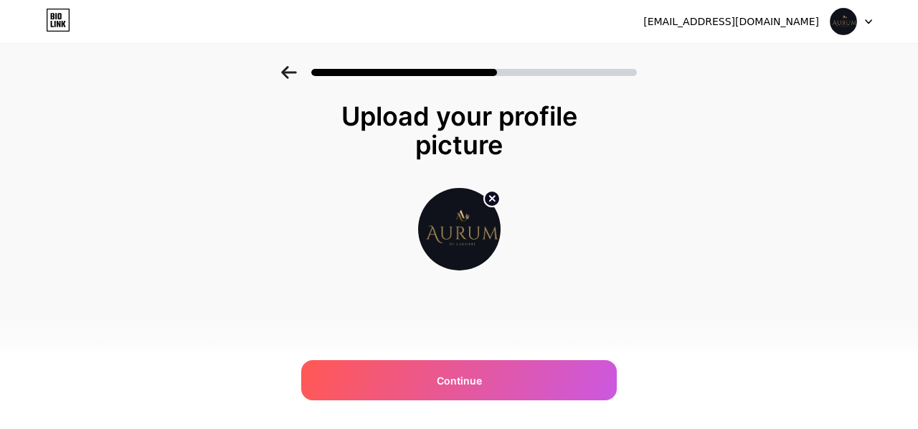
click at [286, 67] on icon at bounding box center [288, 72] width 15 height 13
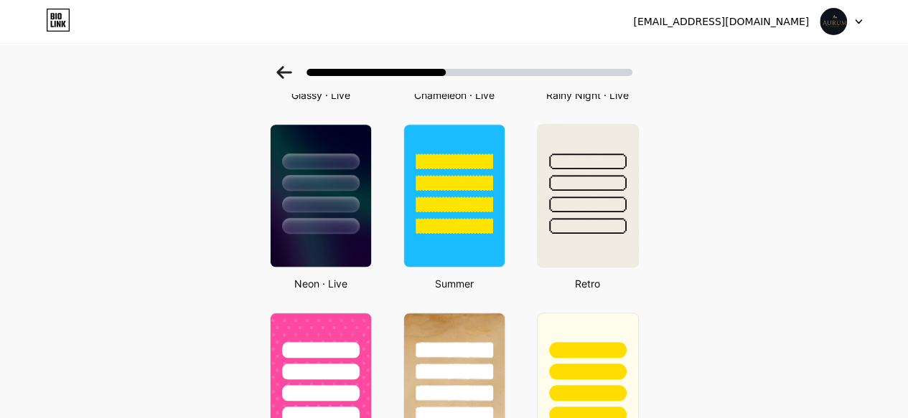
scroll to position [606, 0]
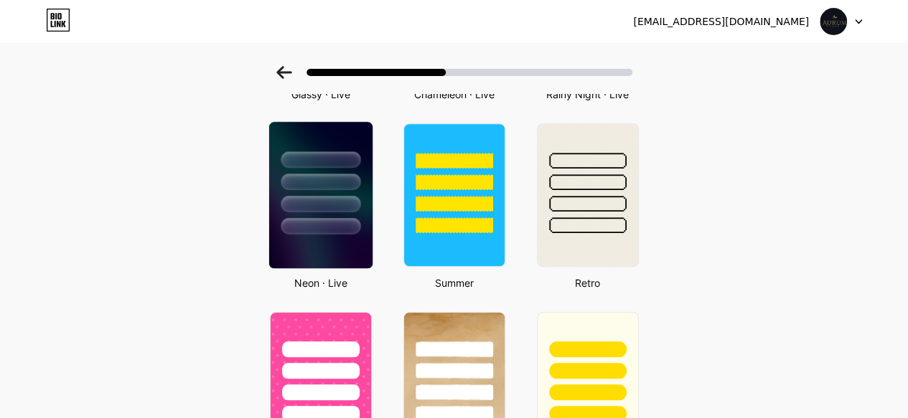
click at [328, 205] on div at bounding box center [321, 204] width 80 height 17
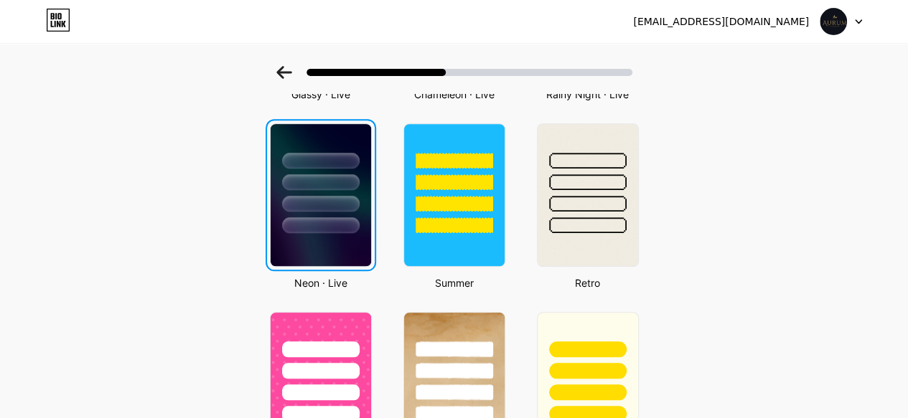
scroll to position [0, 0]
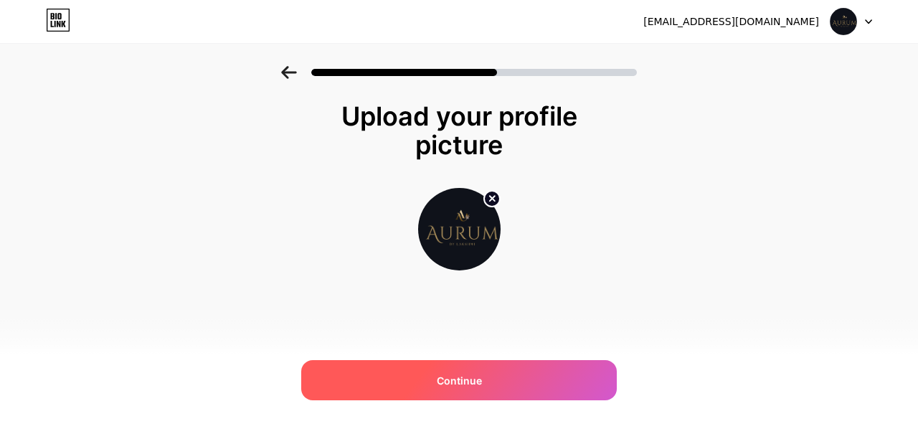
click at [502, 388] on div "Continue" at bounding box center [459, 380] width 316 height 40
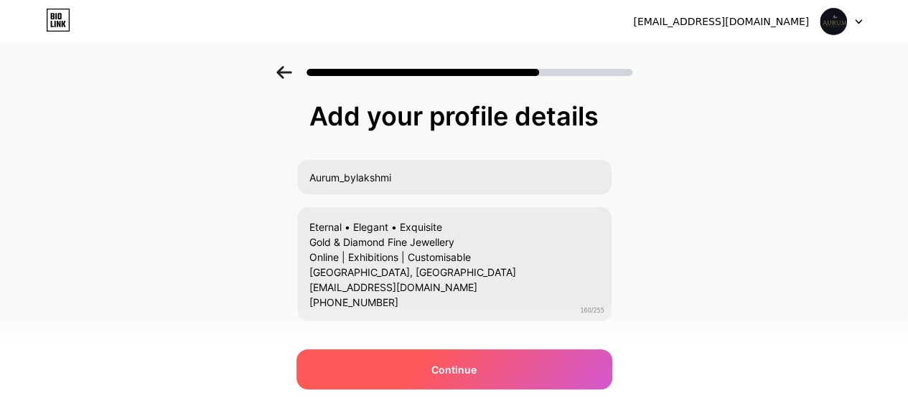
click at [496, 371] on div "Continue" at bounding box center [454, 369] width 316 height 40
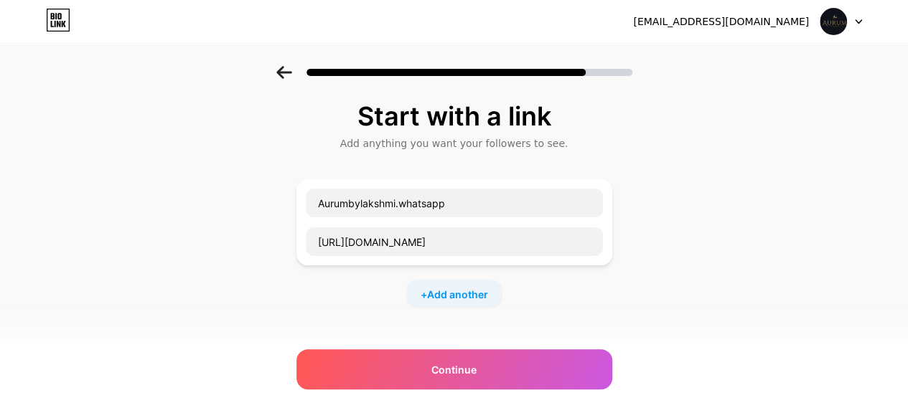
scroll to position [207, 0]
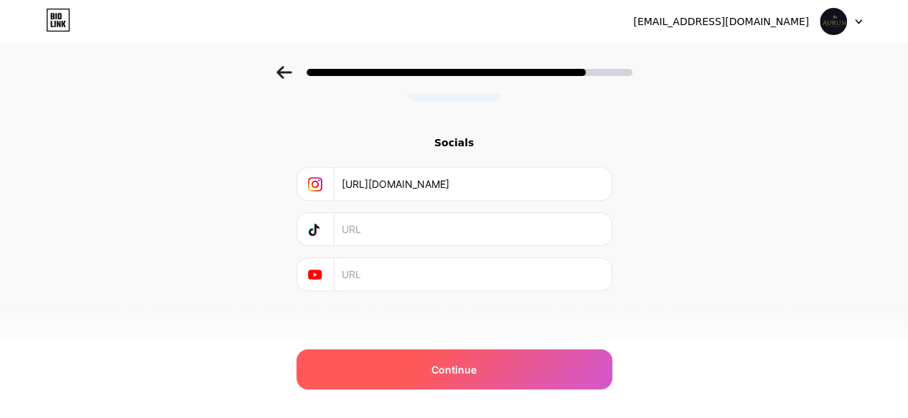
click at [494, 373] on div "Continue" at bounding box center [454, 369] width 316 height 40
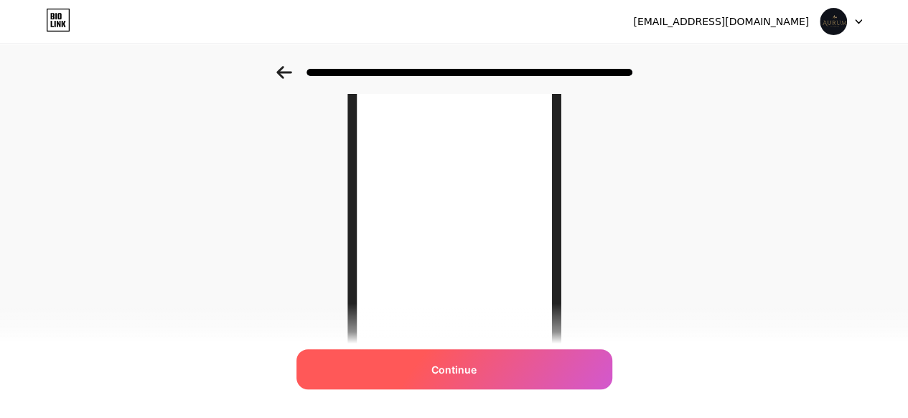
scroll to position [0, 0]
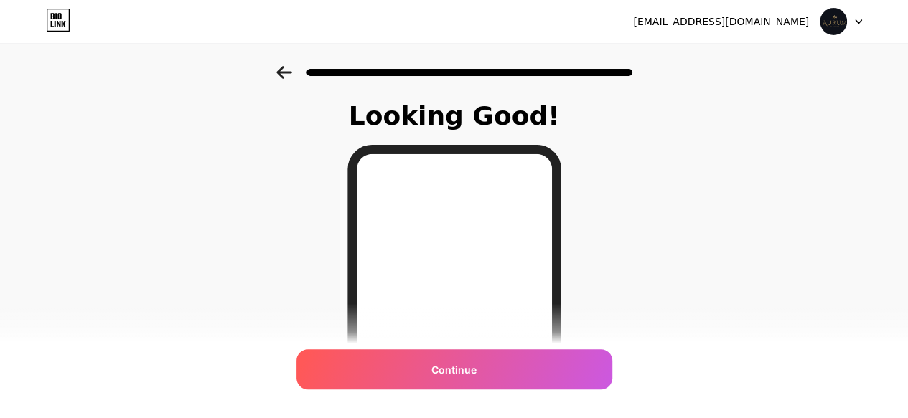
click at [288, 72] on icon at bounding box center [283, 72] width 15 height 13
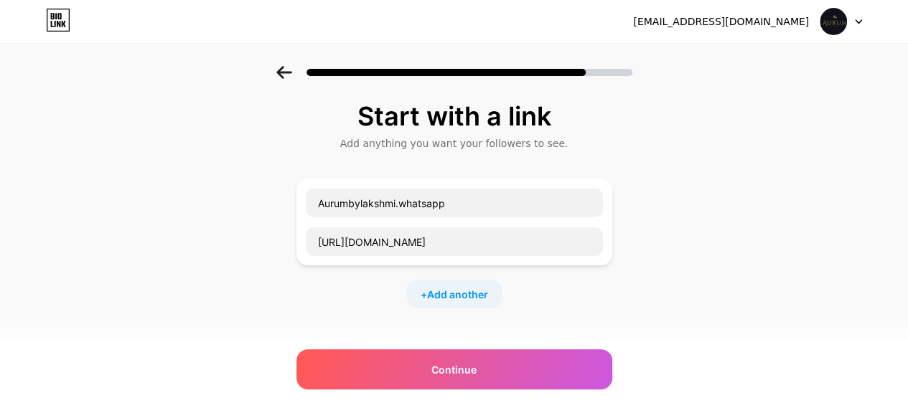
click at [288, 72] on icon at bounding box center [283, 72] width 15 height 13
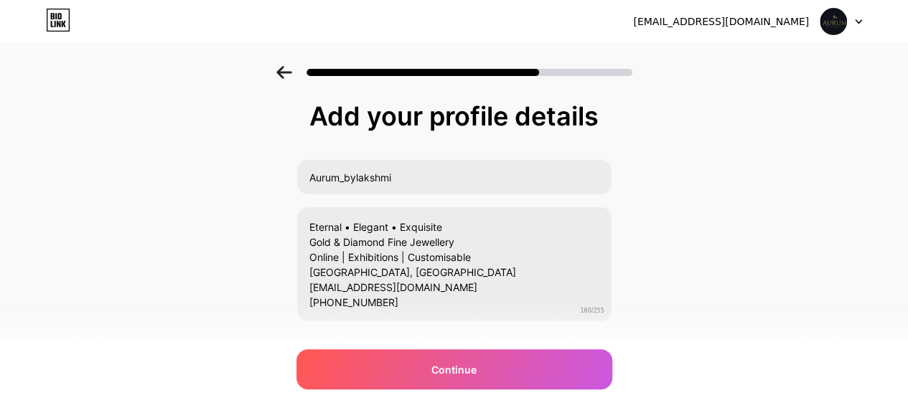
click at [288, 72] on icon at bounding box center [283, 72] width 15 height 13
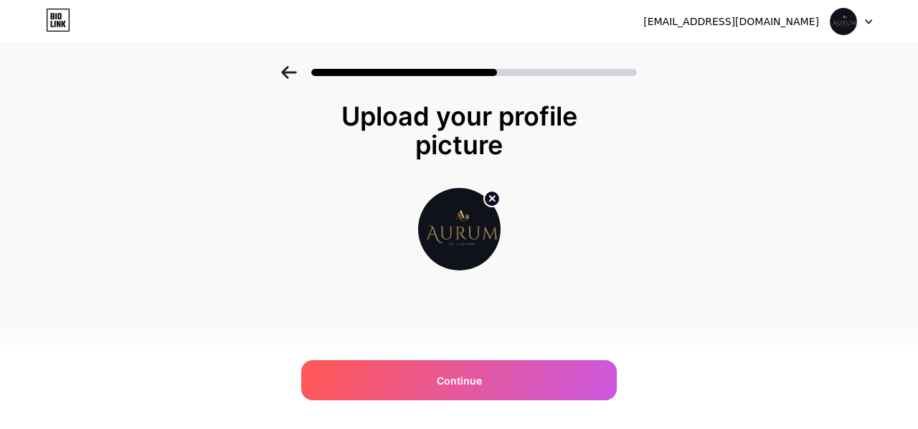
click at [288, 72] on icon at bounding box center [288, 72] width 15 height 13
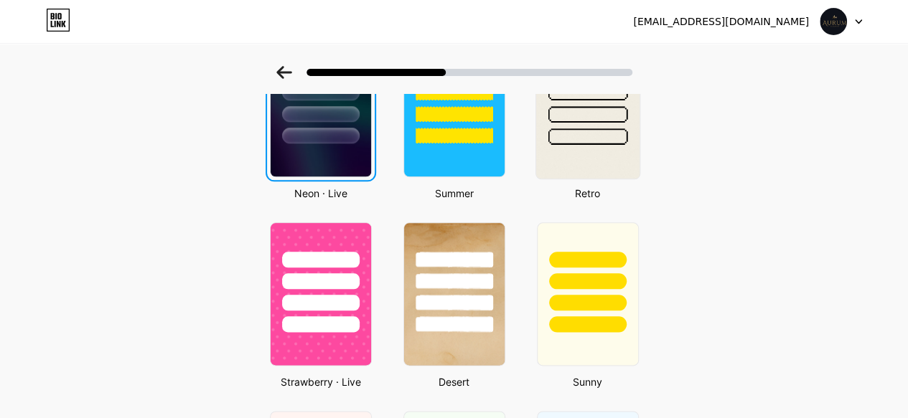
scroll to position [697, 0]
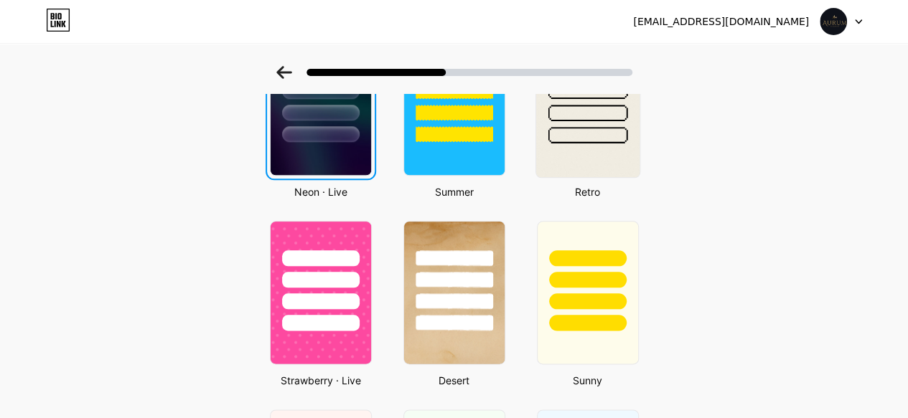
click at [621, 113] on div at bounding box center [587, 113] width 80 height 17
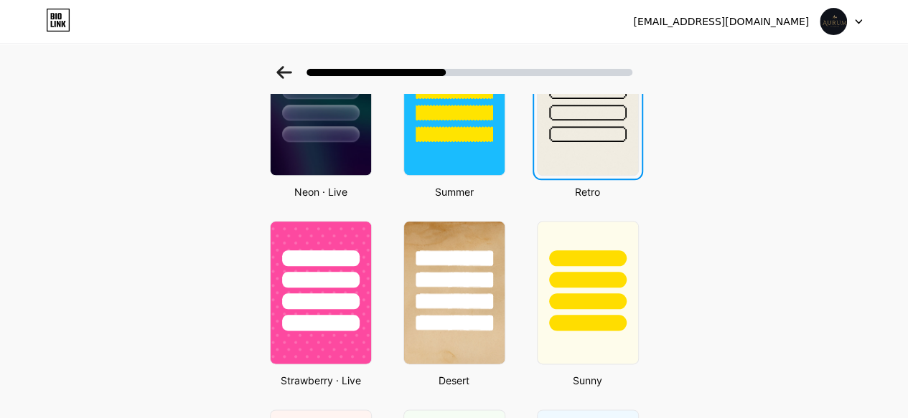
scroll to position [0, 0]
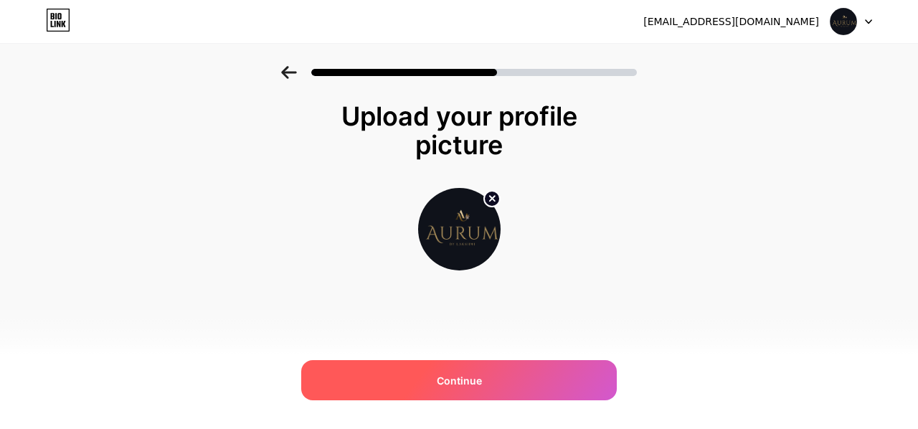
click at [514, 377] on div "Continue" at bounding box center [459, 380] width 316 height 40
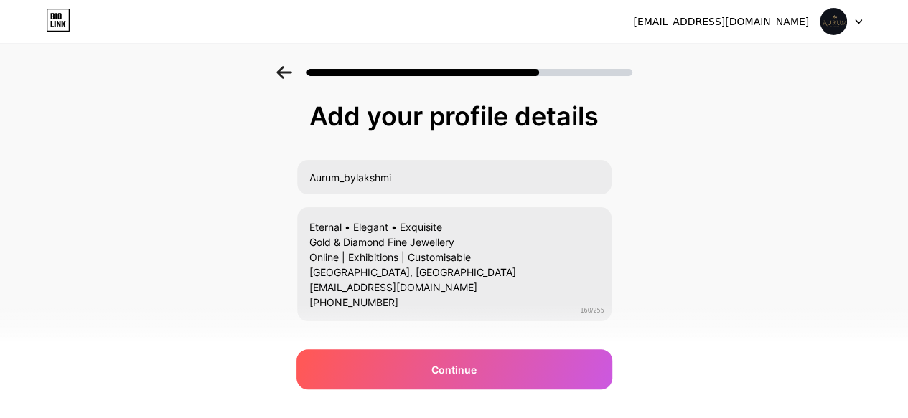
click at [514, 377] on div "Continue" at bounding box center [454, 369] width 316 height 40
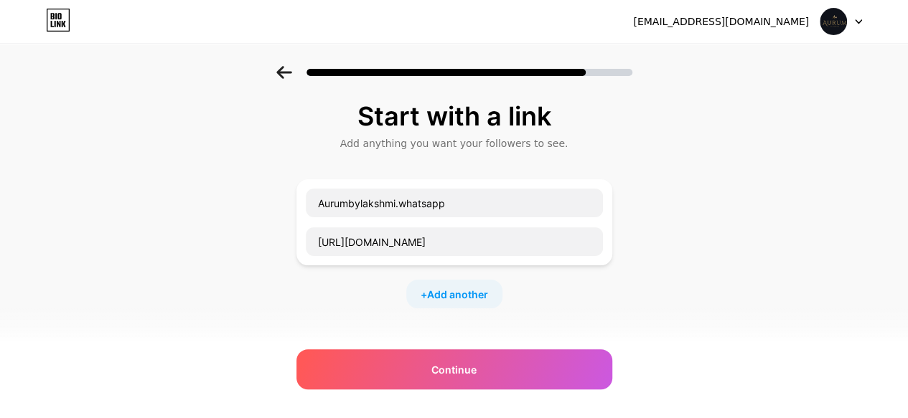
click at [514, 377] on div "Continue" at bounding box center [454, 369] width 316 height 40
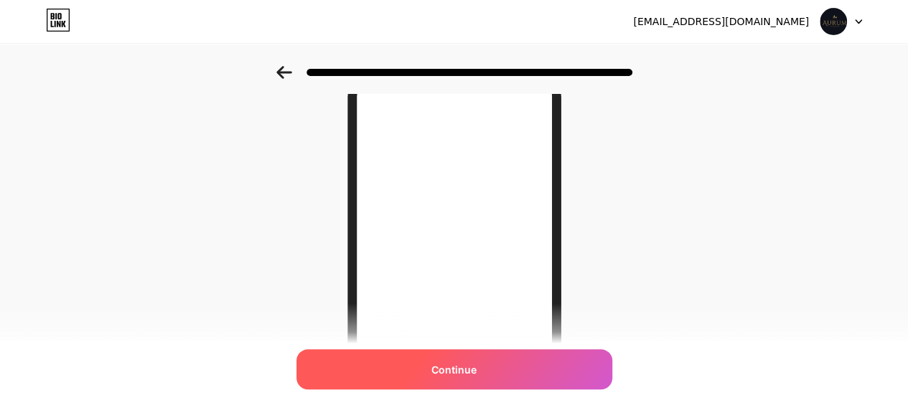
scroll to position [84, 0]
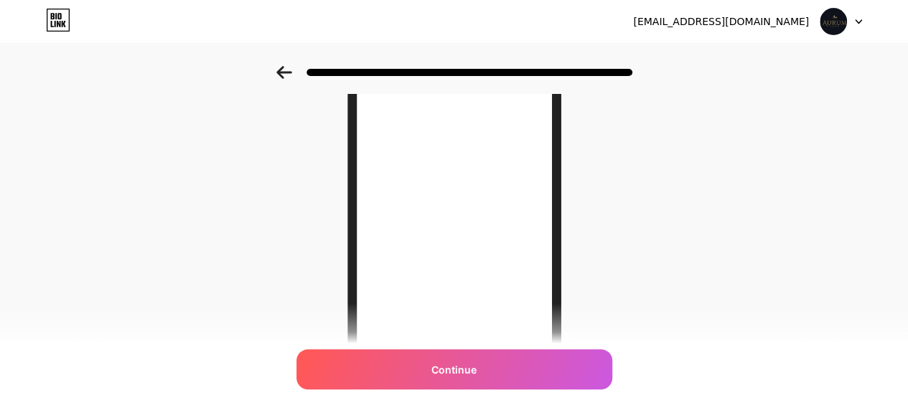
click at [287, 72] on icon at bounding box center [283, 72] width 15 height 13
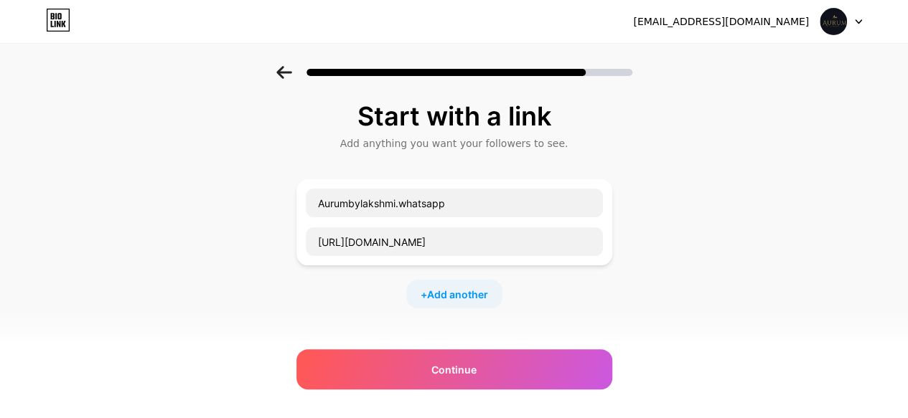
click at [287, 72] on icon at bounding box center [283, 72] width 15 height 13
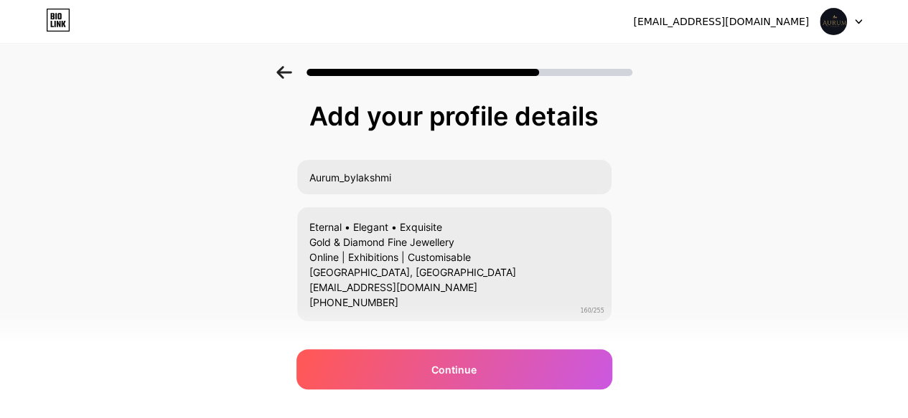
click at [287, 72] on icon at bounding box center [283, 72] width 15 height 13
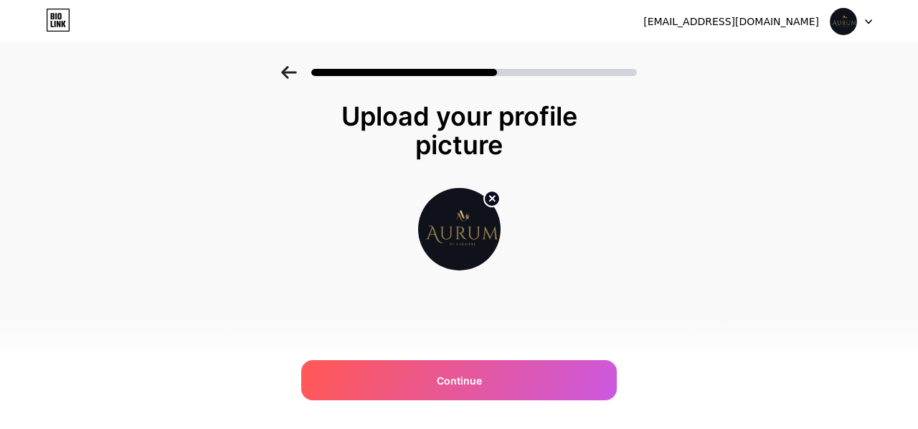
click at [287, 72] on icon at bounding box center [288, 72] width 15 height 13
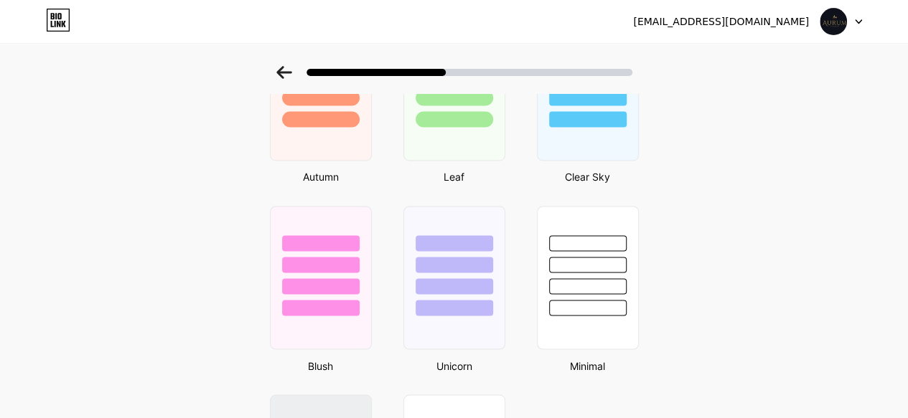
scroll to position [1091, 0]
click at [596, 268] on div at bounding box center [587, 263] width 80 height 17
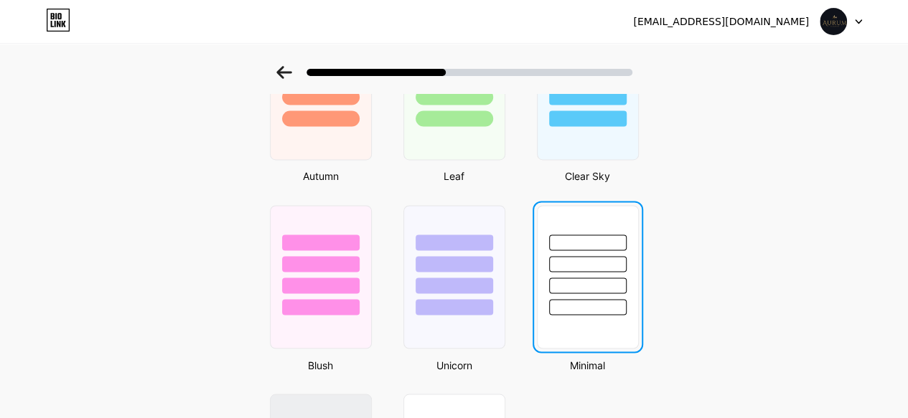
scroll to position [0, 0]
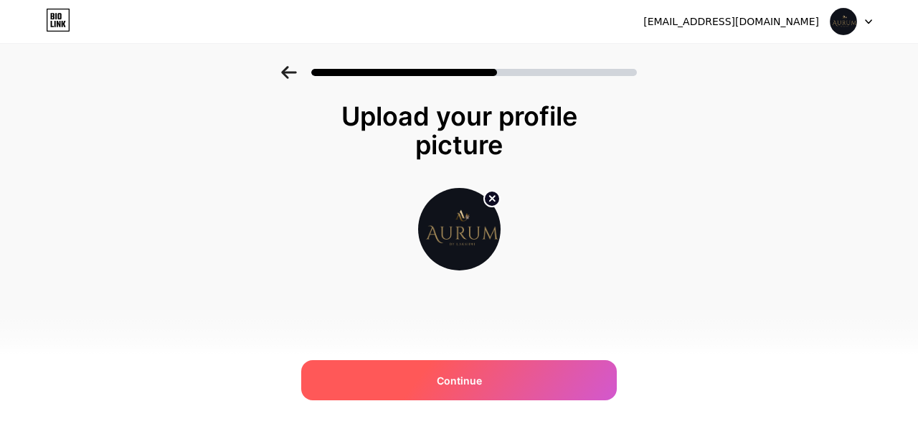
click at [518, 370] on div "Continue" at bounding box center [459, 380] width 316 height 40
click at [518, 370] on div at bounding box center [459, 380] width 316 height 40
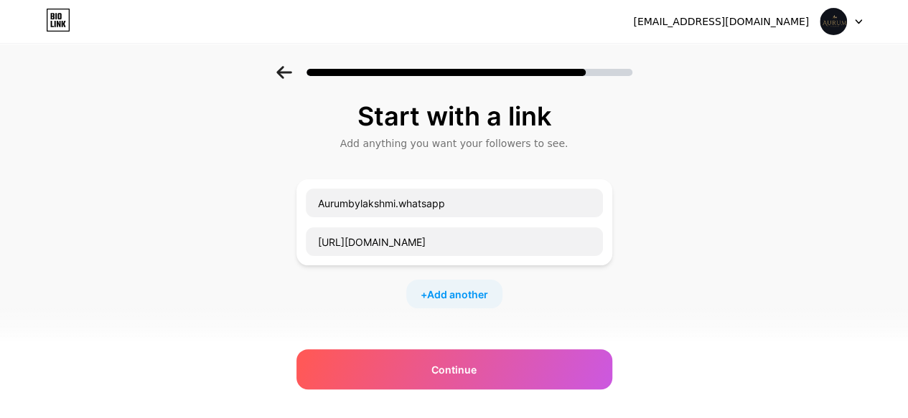
click at [514, 373] on div "Continue" at bounding box center [454, 369] width 316 height 40
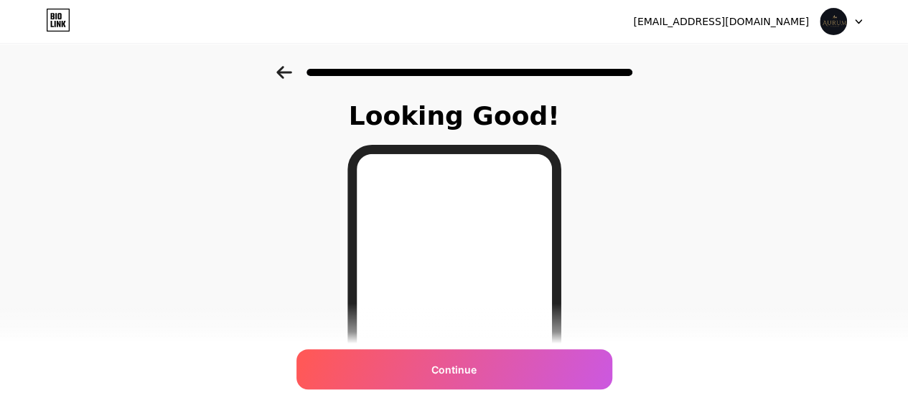
drag, startPoint x: 620, startPoint y: 299, endPoint x: 579, endPoint y: 324, distance: 48.0
click at [579, 324] on div "Looking Good! Continue" at bounding box center [454, 383] width 251 height 562
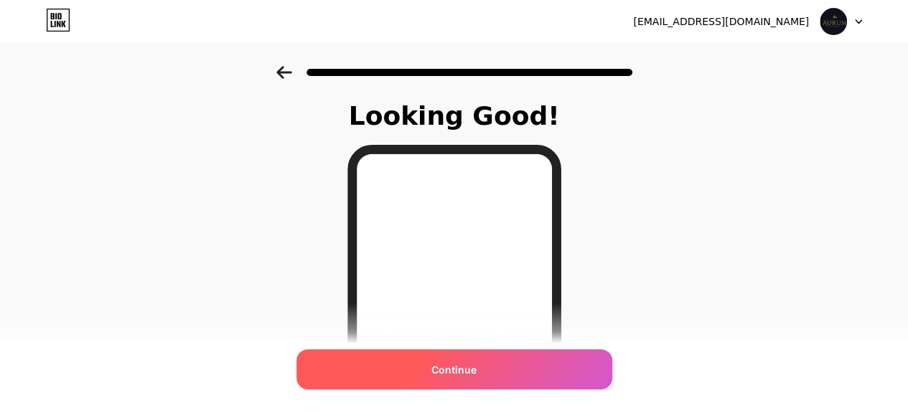
click at [499, 367] on div "Continue" at bounding box center [454, 369] width 316 height 40
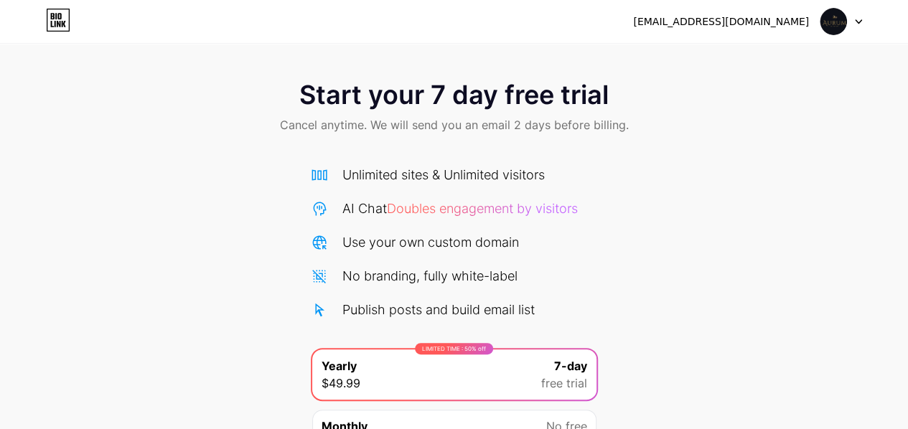
click at [565, 179] on div "Unlimited sites & Unlimited visitors" at bounding box center [454, 174] width 287 height 19
click at [855, 18] on div at bounding box center [841, 22] width 42 height 26
click at [677, 187] on div "Start your 7 day free trial Cancel anytime. We will send you an email 2 days be…" at bounding box center [454, 293] width 908 height 454
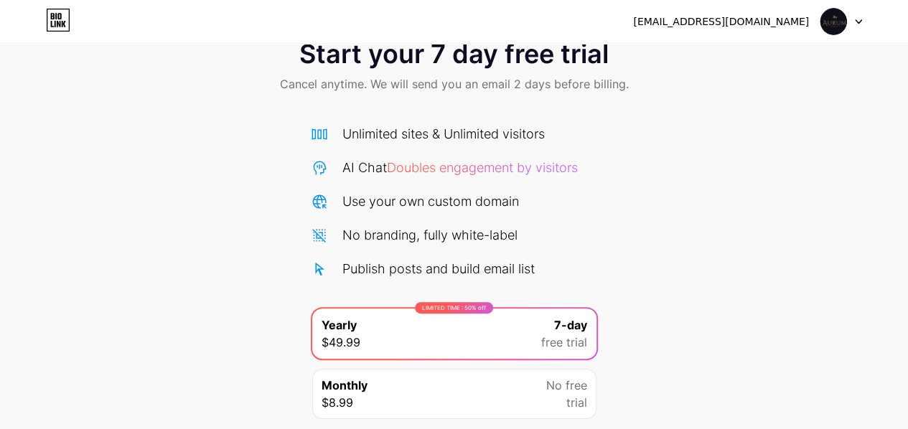
scroll to position [54, 0]
